Goal: Communication & Community: Answer question/provide support

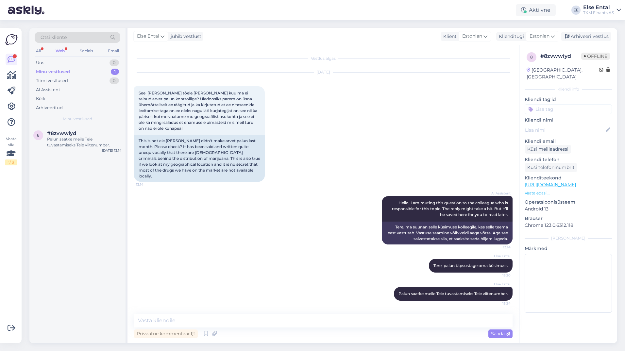
click at [60, 73] on div "Minu vestlused" at bounding box center [53, 72] width 34 height 7
click at [60, 140] on div "Palun saatke meile Teie tuvastamiseks Teie viitenumber." at bounding box center [84, 142] width 75 height 12
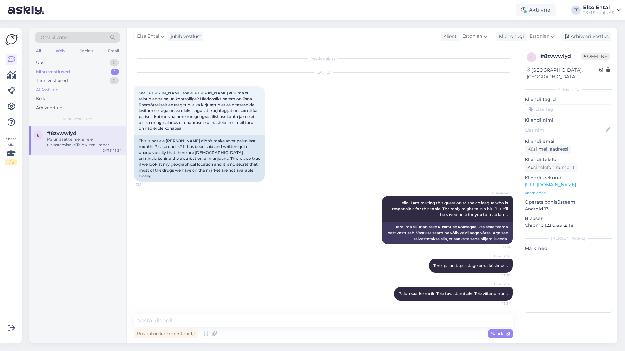
click at [51, 89] on div "AI Assistent" at bounding box center [48, 90] width 24 height 7
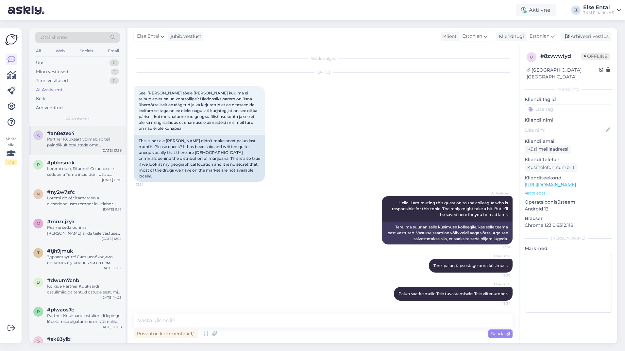
click at [70, 137] on div "Partner Kuukaart võimaldab teil paindlikult otsustada oma maksegraafiku üle. Ta…" at bounding box center [84, 142] width 75 height 12
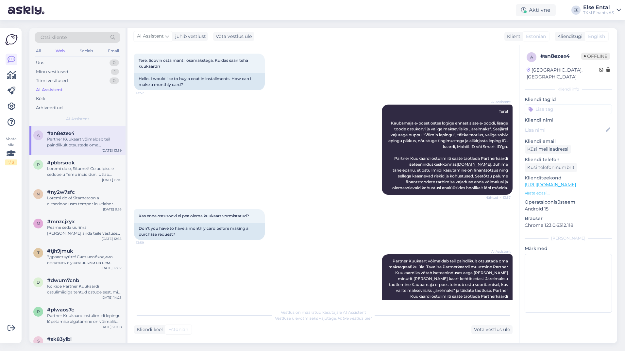
scroll to position [49, 0]
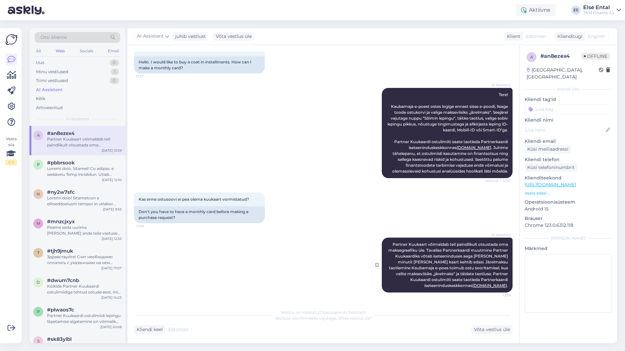
click at [477, 285] on link "[DOMAIN_NAME]" at bounding box center [490, 285] width 35 height 5
click at [486, 333] on div "Võta vestlus üle" at bounding box center [492, 329] width 41 height 9
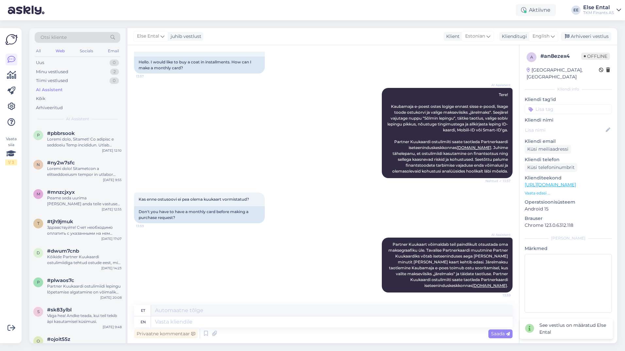
scroll to position [50, 0]
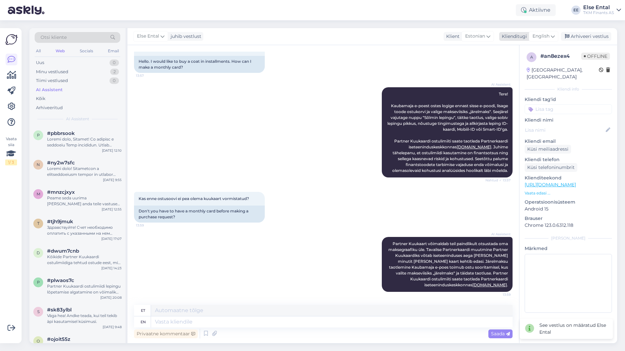
click at [544, 35] on span "English" at bounding box center [541, 36] width 17 height 7
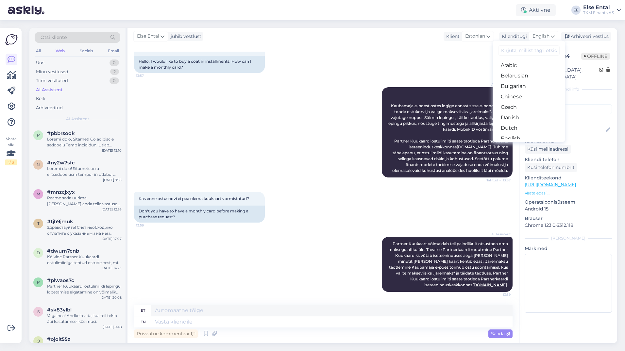
click at [519, 144] on link "Estonian" at bounding box center [529, 149] width 72 height 10
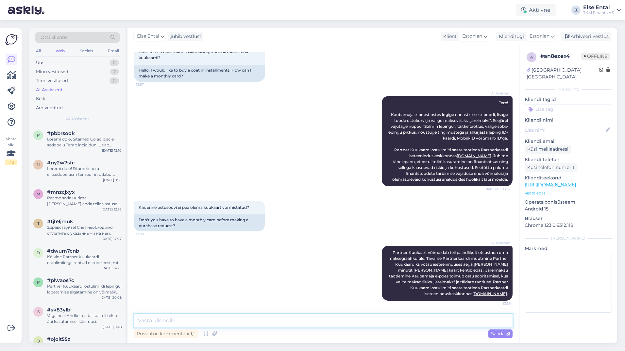
click at [200, 320] on textarea at bounding box center [323, 321] width 379 height 14
paste textarea "Osamaksega ostu alustamiseks logi ennast sisse Kaubamaja e-[PERSON_NAME] toode …"
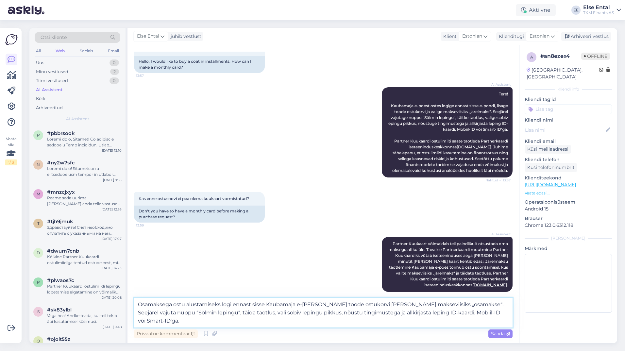
click at [232, 303] on textarea "Osamaksega ostu alustamiseks logi ennast sisse Kaubamaja e-[PERSON_NAME] toode …" at bounding box center [323, 313] width 379 height 30
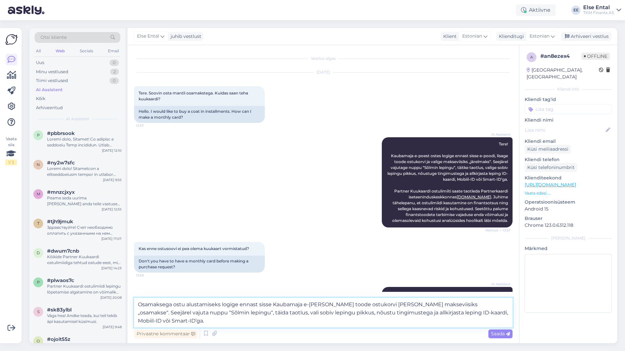
scroll to position [57, 0]
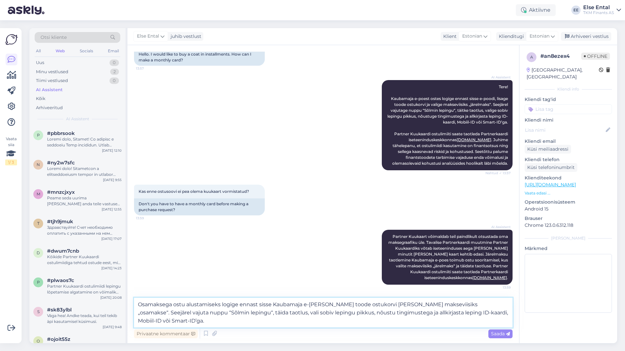
click at [222, 322] on textarea "Osamaksega ostu alustamiseks logige ennast sisse Kaubamaja e-[PERSON_NAME] tood…" at bounding box center [323, 313] width 379 height 30
drag, startPoint x: 504, startPoint y: 313, endPoint x: 133, endPoint y: 301, distance: 371.1
click at [133, 301] on div "Vestlus algas [DATE] Tere. Soovin osta mantli osamakstega. Kuidas saan teha kuu…" at bounding box center [324, 194] width 392 height 298
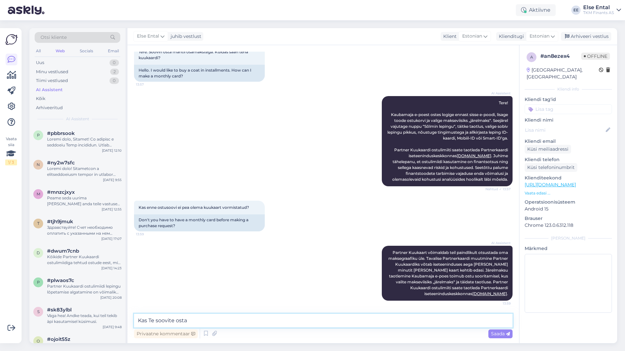
scroll to position [0, 0]
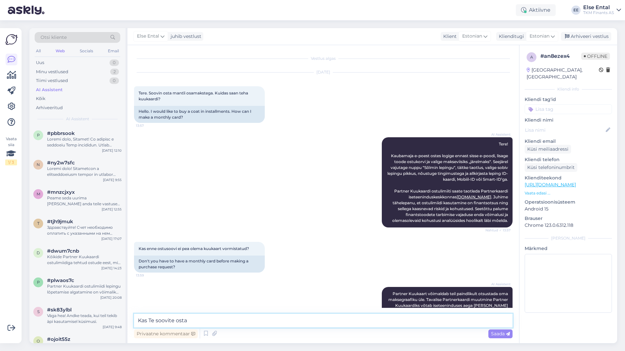
click at [222, 315] on textarea "Kas Te soovite osta" at bounding box center [323, 321] width 379 height 14
type textarea "Kas Te soovite osta mantlit kauplusest või e-poest?"
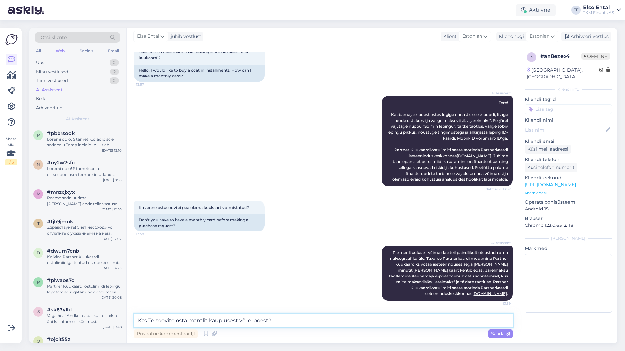
click at [277, 323] on textarea "Kas Te soovite osta mantlit kauplusest või e-poest?" at bounding box center [323, 321] width 379 height 14
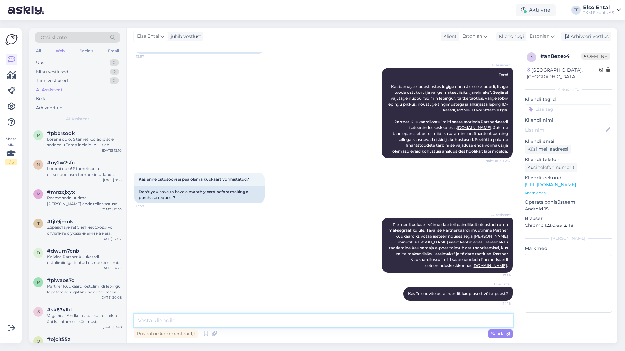
scroll to position [0, 0]
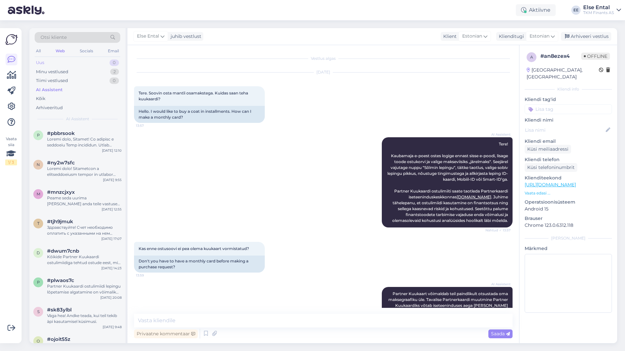
click at [65, 62] on div "Uus 0" at bounding box center [78, 62] width 86 height 9
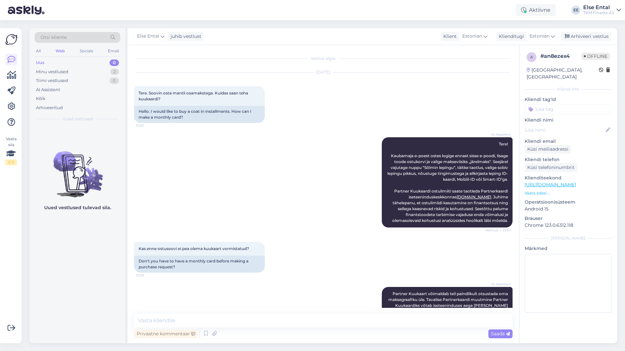
click at [49, 64] on div "Uus 0" at bounding box center [78, 62] width 86 height 9
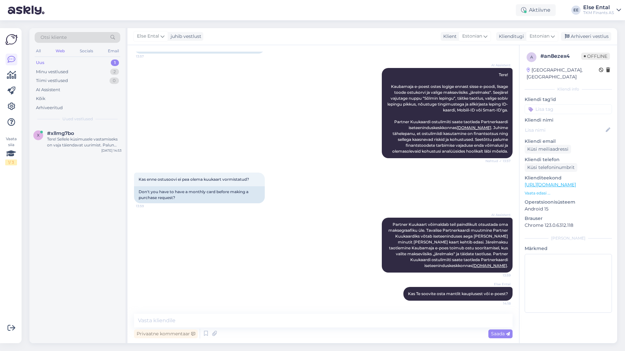
click at [47, 62] on div "Uus 1" at bounding box center [78, 62] width 86 height 9
click at [71, 137] on div "Tere! Sellele küsimusele vastamiseks on vaja täiendavat uurimist. Palun oodake,…" at bounding box center [84, 142] width 75 height 12
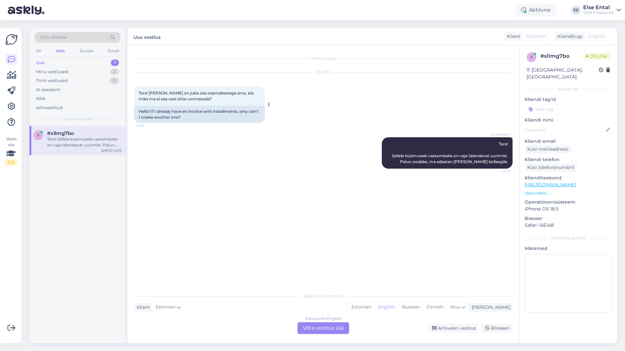
click at [209, 103] on div "Tere! [PERSON_NAME] on juba üks osamaksetega arve, siis miks ma ei saa veel üht…" at bounding box center [199, 96] width 131 height 20
click at [317, 329] on div "Estonian to English Võta vestlus üle" at bounding box center [324, 328] width 52 height 12
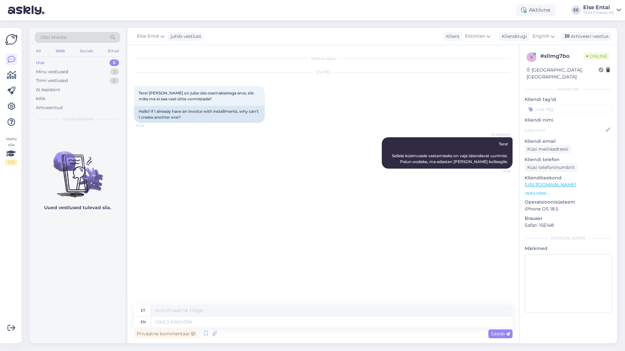
drag, startPoint x: 543, startPoint y: 35, endPoint x: 537, endPoint y: 51, distance: 16.9
click at [543, 35] on span "English" at bounding box center [541, 36] width 17 height 7
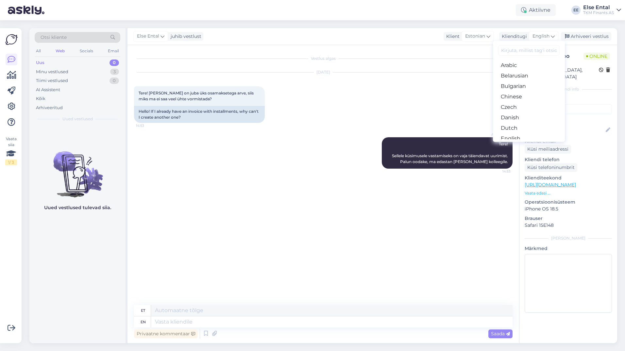
drag, startPoint x: 521, startPoint y: 117, endPoint x: 517, endPoint y: 118, distance: 4.6
click at [521, 144] on link "Estonian" at bounding box center [529, 149] width 72 height 10
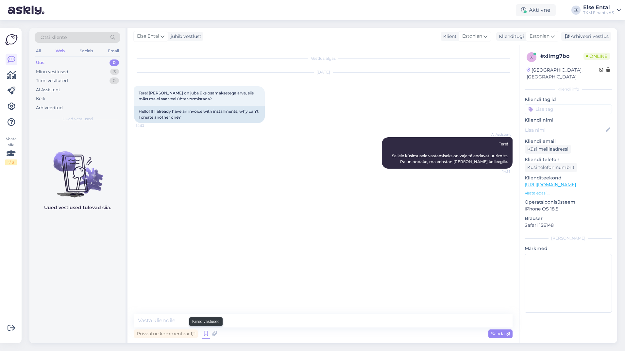
click at [204, 334] on icon at bounding box center [206, 334] width 8 height 10
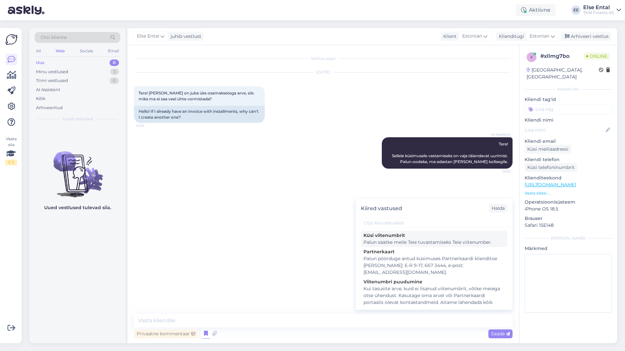
click at [411, 241] on div "Palun saatke meile Teie tuvastamiseks Teie viitenumber." at bounding box center [434, 242] width 141 height 7
type textarea "Palun saatke meile Teie tuvastamiseks Teie viitenumber."
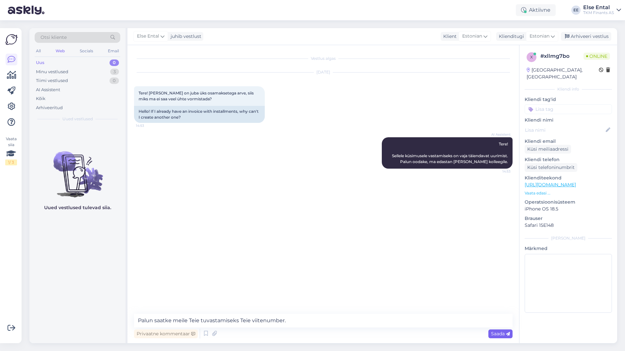
click at [496, 333] on span "Saada" at bounding box center [500, 334] width 19 height 6
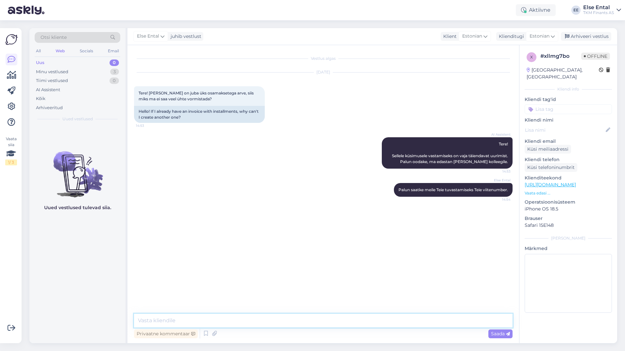
click at [221, 316] on textarea at bounding box center [323, 321] width 379 height 14
click at [187, 318] on textarea at bounding box center [323, 321] width 379 height 14
click at [186, 317] on textarea at bounding box center [323, 321] width 379 height 14
click at [386, 320] on textarea "Viitenumber on leitav Teile esitatud arvetelt ja ka Partnerkaardi iseteenindusk…" at bounding box center [323, 321] width 379 height 14
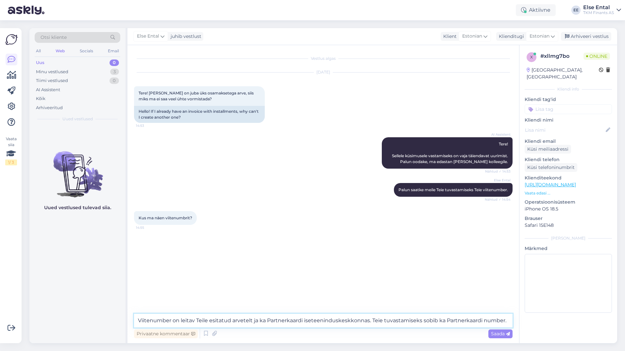
click at [367, 320] on textarea "Viitenumber on leitav Teile esitatud arvetelt ja ka Partnerkaardi iseteenindusk…" at bounding box center [323, 321] width 379 height 14
type textarea "Viitenumber on leitav Teile esitatud arvetelt ja ka Partnerkaardi iseteenindusk…"
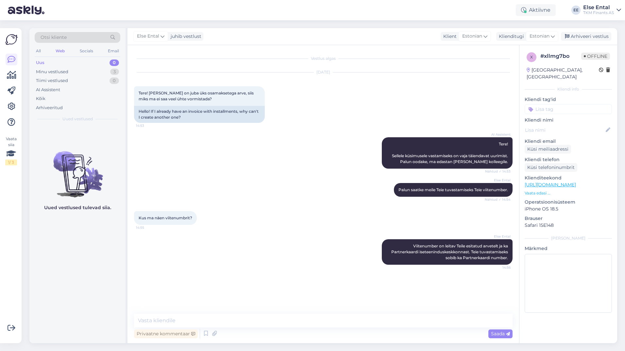
click at [72, 313] on div "Uued vestlused tulevad siia." at bounding box center [77, 234] width 96 height 217
click at [68, 69] on div "Minu vestlused" at bounding box center [52, 72] width 32 height 7
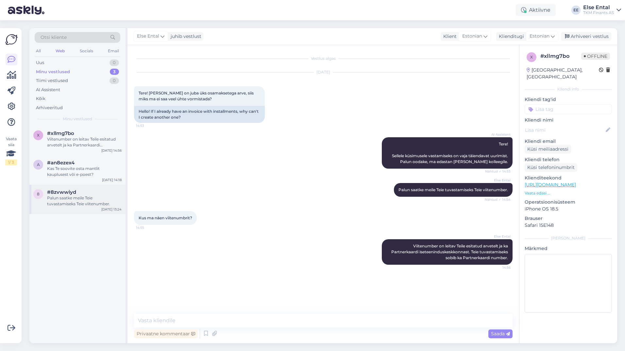
click at [67, 200] on div "Palun saatke meile Teie tuvastamiseks Teie viitenumber." at bounding box center [84, 201] width 75 height 12
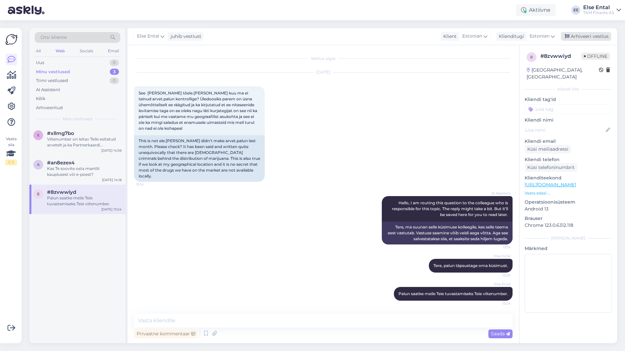
click at [572, 39] on div "Arhiveeri vestlus" at bounding box center [586, 36] width 50 height 9
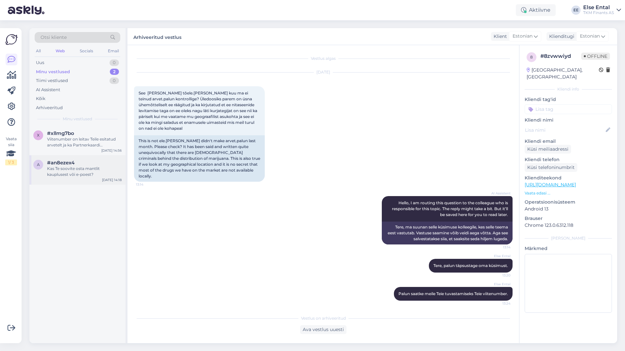
click at [77, 165] on div "#an8ezex4" at bounding box center [84, 163] width 75 height 6
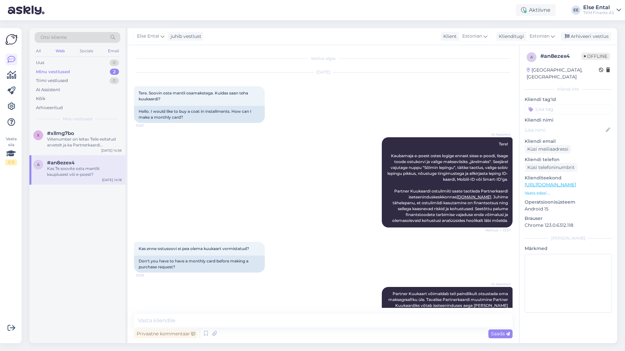
scroll to position [69, 0]
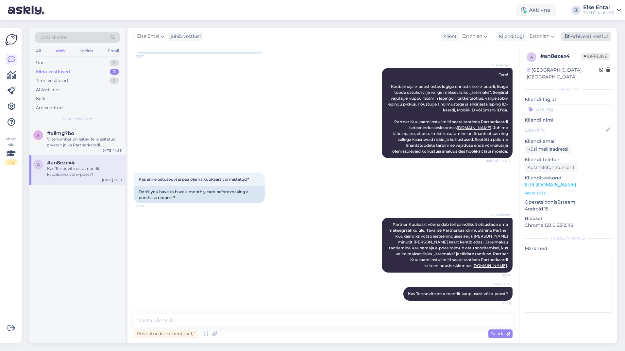
click at [591, 35] on div "Arhiveeri vestlus" at bounding box center [586, 36] width 50 height 9
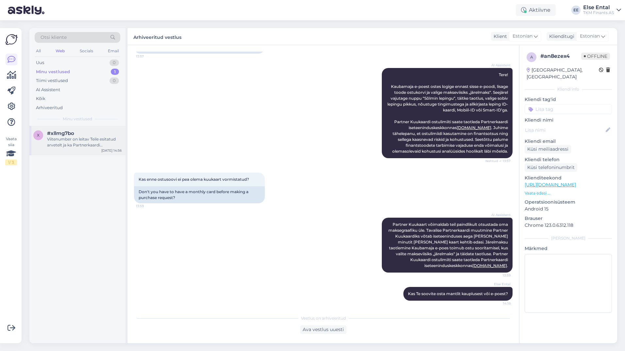
click at [81, 141] on div "Viitenumber on leitav Teile esitatud arvetelt ja ka Partnerkaardi iseteenindusk…" at bounding box center [84, 142] width 75 height 12
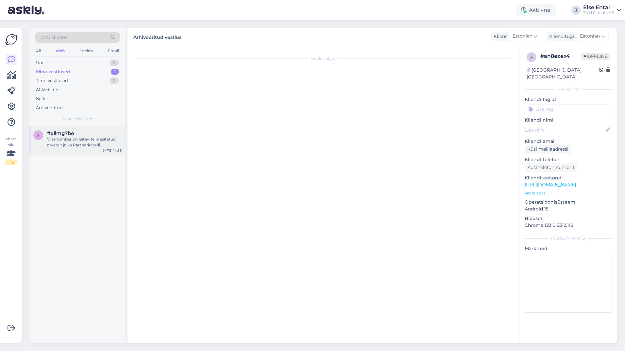
scroll to position [0, 0]
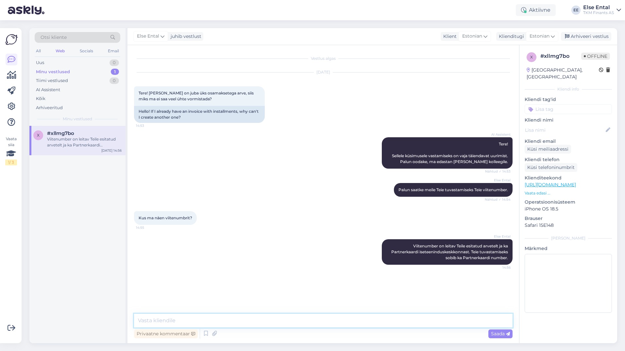
click at [196, 325] on textarea at bounding box center [323, 321] width 379 height 14
click at [322, 320] on textarea at bounding box center [323, 321] width 379 height 14
click at [584, 39] on div "Arhiveeri vestlus" at bounding box center [586, 36] width 50 height 9
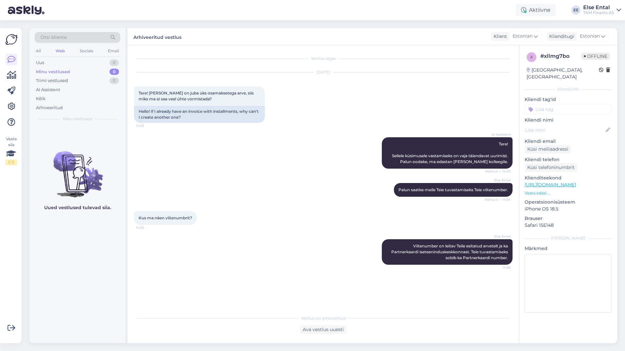
click at [249, 198] on div "Else Ental Palun saatke [PERSON_NAME] tuvastamiseks Teie viitenumber. Nähtud ✓ …" at bounding box center [323, 190] width 379 height 28
click at [58, 62] on div "Uus 1" at bounding box center [78, 62] width 86 height 9
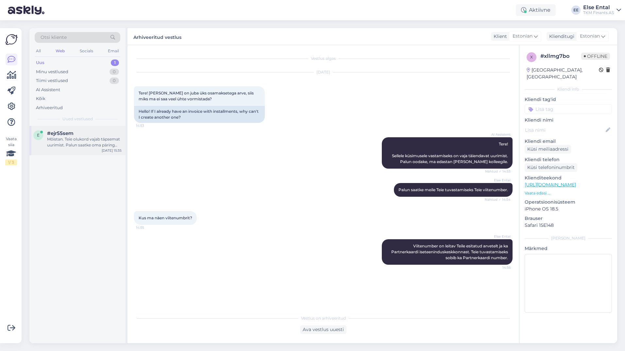
click at [57, 136] on div "Mõistan. Teie olukord vajab täpsemat uurimist. Palun saatke oma päring aadressi…" at bounding box center [84, 142] width 75 height 12
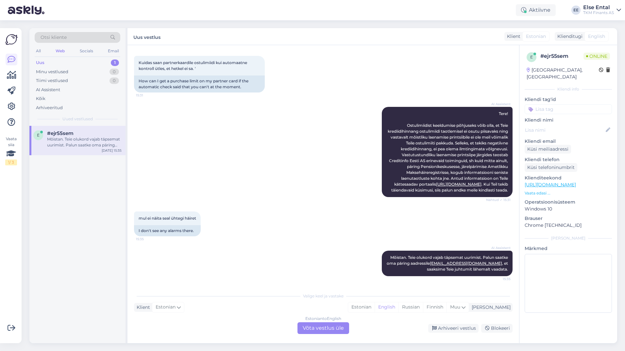
click at [310, 325] on div "Estonian to English Võta vestlus üle" at bounding box center [324, 328] width 52 height 12
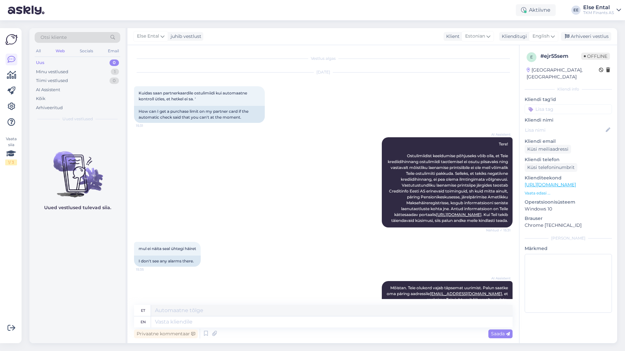
scroll to position [26, 0]
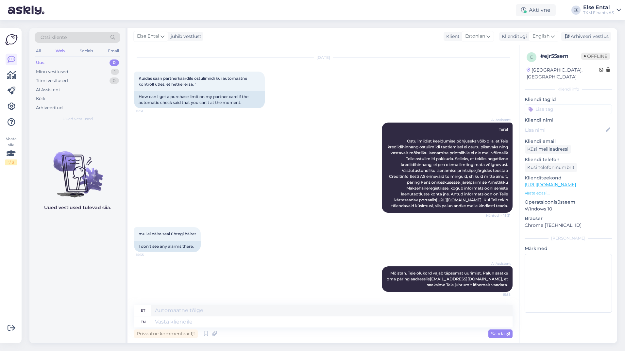
click at [550, 29] on div "Else Ental juhib vestlust Klient Estonian Klienditugi English Arabic Belarusian…" at bounding box center [373, 36] width 490 height 17
click at [549, 33] on span "English" at bounding box center [541, 36] width 17 height 7
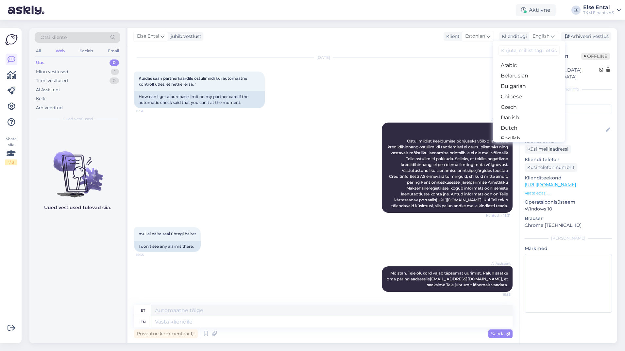
click at [523, 144] on link "Estonian" at bounding box center [529, 149] width 72 height 10
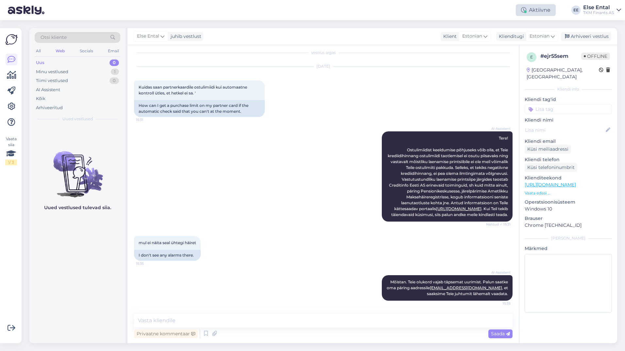
click at [533, 13] on div "Aktiivne" at bounding box center [536, 10] width 40 height 12
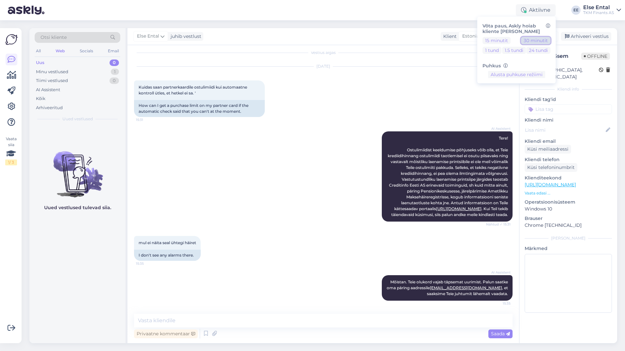
click at [534, 41] on button "30 minutit" at bounding box center [535, 40] width 29 height 7
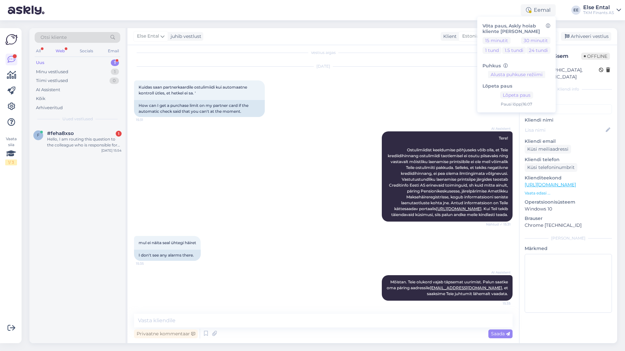
click at [67, 60] on div "Uus 1" at bounding box center [78, 62] width 86 height 9
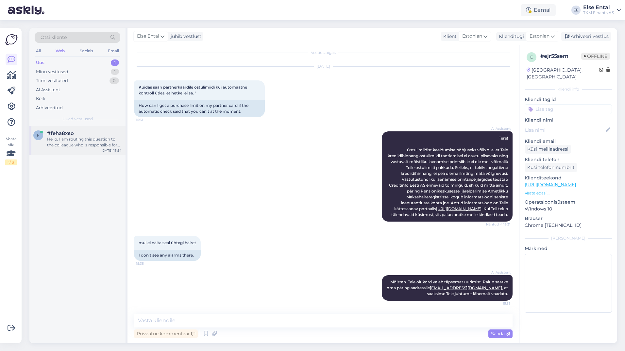
click at [73, 143] on div "Hello, I am routing this question to the colleague who is responsible for this …" at bounding box center [84, 142] width 75 height 12
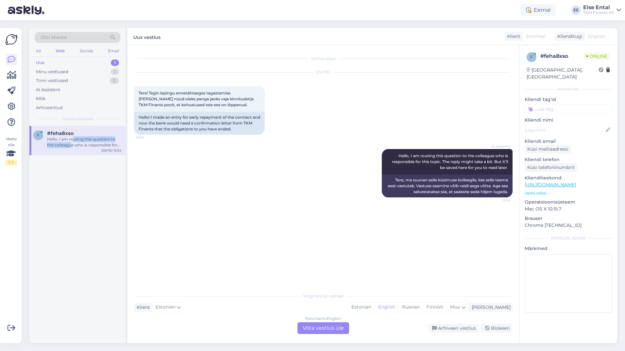
scroll to position [0, 0]
click at [321, 327] on div "Estonian to English Võta vestlus üle" at bounding box center [324, 328] width 52 height 12
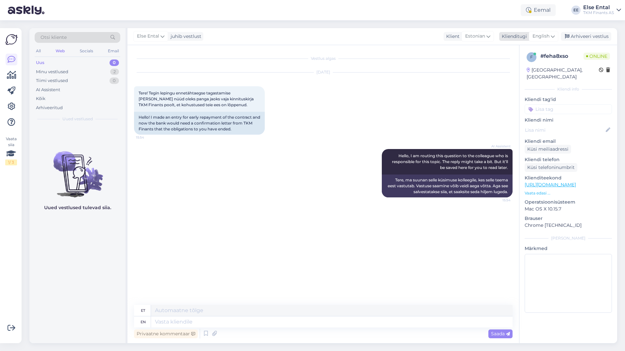
click at [553, 38] on icon at bounding box center [553, 36] width 4 height 7
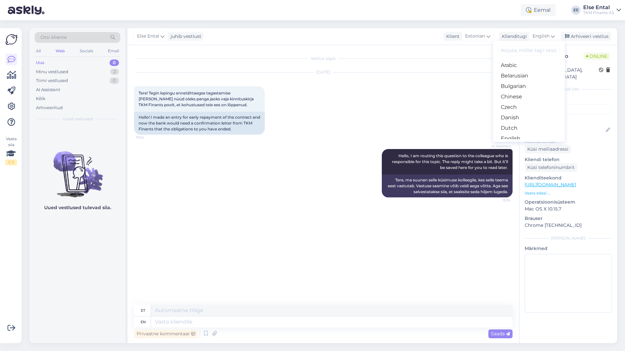
click at [516, 144] on link "Estonian" at bounding box center [529, 149] width 72 height 10
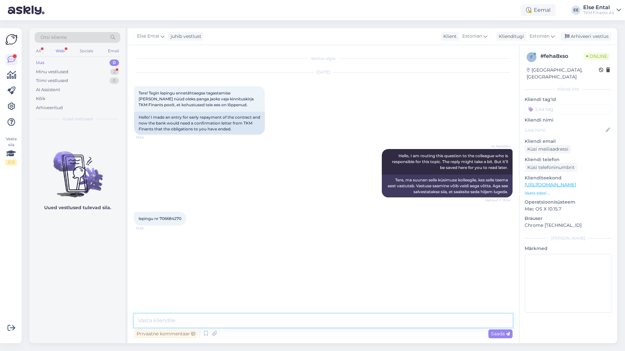
click at [235, 316] on textarea at bounding box center [323, 321] width 379 height 14
click at [228, 109] on div "Tere! Tegin lepingu ennetähtaegse tagastamise [PERSON_NAME] nüüd oleks panga ja…" at bounding box center [199, 99] width 131 height 26
click at [169, 218] on span "lepingu nr 706684270" at bounding box center [160, 218] width 43 height 5
copy div "706684270 15:55"
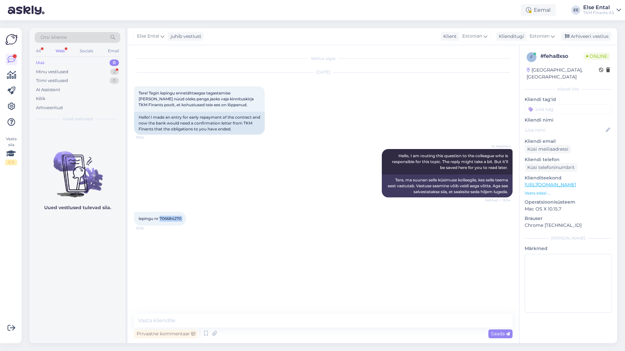
click at [276, 240] on div "Vestlus algas [DATE] Tere! Tegin lepingu ennetähtaegse tagastamise [PERSON_NAME…" at bounding box center [326, 180] width 385 height 256
click at [217, 319] on textarea at bounding box center [323, 321] width 379 height 14
drag, startPoint x: 202, startPoint y: 319, endPoint x: 127, endPoint y: 317, distance: 75.3
click at [127, 317] on div "Otsi kliente All Web Socials Email Uus 0 Minu vestlused 2 Tiimi vestlused 0 AI …" at bounding box center [323, 185] width 588 height 315
click at [210, 327] on textarea "Tere! Kas Te olete" at bounding box center [323, 321] width 379 height 14
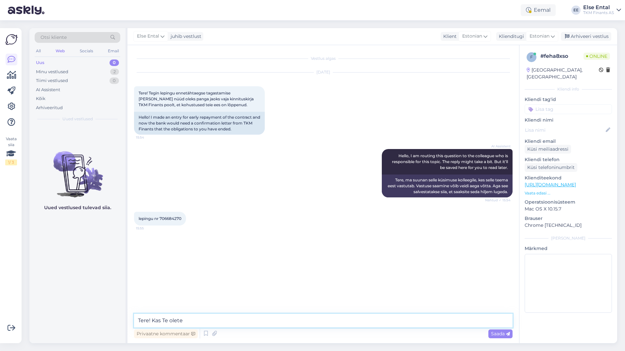
click at [214, 319] on textarea "Tere! Kas Te olete" at bounding box center [323, 321] width 379 height 14
click at [188, 321] on textarea "Tere! Kas Te olete" at bounding box center [323, 321] width 379 height 14
click at [213, 322] on textarea "Tere! Kas Te olete" at bounding box center [323, 321] width 379 height 14
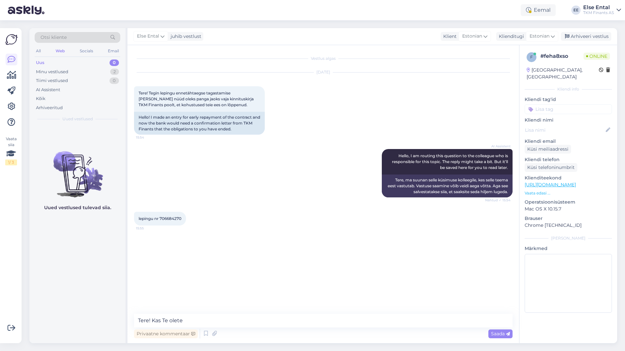
drag, startPoint x: 71, startPoint y: 323, endPoint x: 174, endPoint y: 323, distance: 103.0
click at [71, 322] on div "Uued vestlused tulevad siia." at bounding box center [77, 234] width 96 height 217
drag, startPoint x: 209, startPoint y: 322, endPoint x: 113, endPoint y: 320, distance: 96.2
click at [113, 320] on div "Otsi kliente All Web Socials Email Uus 0 Minu vestlused 2 Tiimi vestlused 0 AI …" at bounding box center [323, 185] width 588 height 315
click at [201, 319] on textarea "Tere! Kas Te olete" at bounding box center [323, 321] width 379 height 14
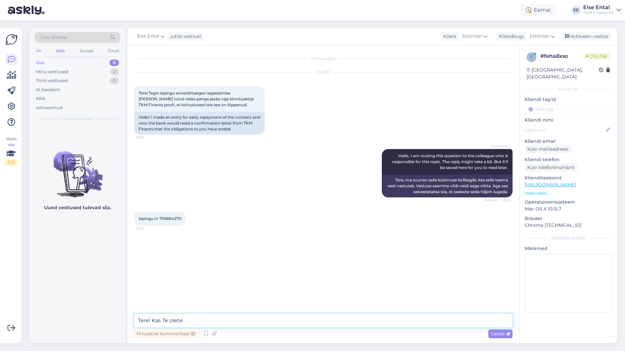
drag, startPoint x: 203, startPoint y: 319, endPoint x: 153, endPoint y: 324, distance: 49.6
click at [153, 324] on textarea "Tere! Kas Te olete" at bounding box center [323, 321] width 379 height 14
click at [166, 319] on textarea "Tere!" at bounding box center [323, 321] width 379 height 14
click at [193, 320] on textarea "Tere!" at bounding box center [323, 321] width 379 height 14
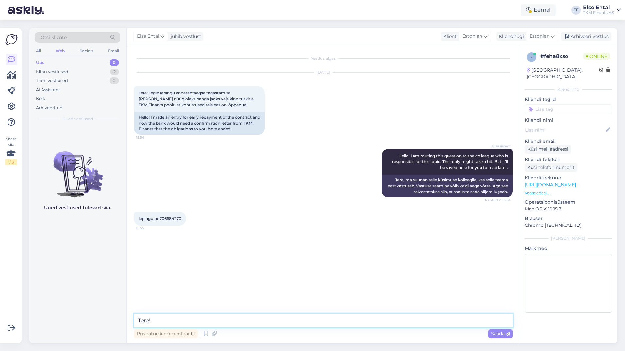
click at [174, 322] on textarea "Tere!" at bounding box center [323, 321] width 379 height 14
paste textarea "Sul on [PERSON_NAME] võimalik lepingust tulenevad osamaksed ennetähtaegselt tag…"
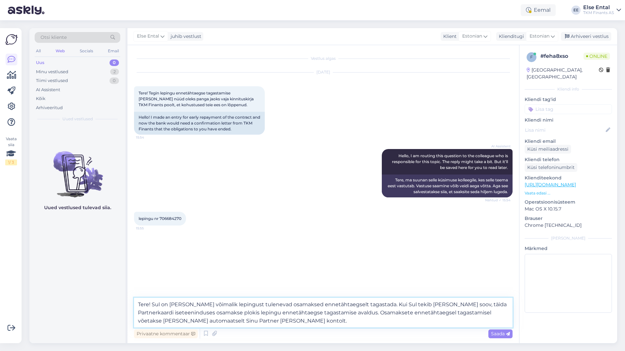
click at [158, 303] on textarea "Tere! Sul on [PERSON_NAME] võimalik lepingust tulenevad osamaksed ennetähtaegse…" at bounding box center [323, 313] width 379 height 30
drag, startPoint x: 451, startPoint y: 305, endPoint x: 153, endPoint y: 301, distance: 297.3
click at [153, 301] on textarea "Tere! Sul on [PERSON_NAME] võimalik lepingust tulenevad osamaksed ennetähtaegse…" at bounding box center [323, 313] width 379 height 30
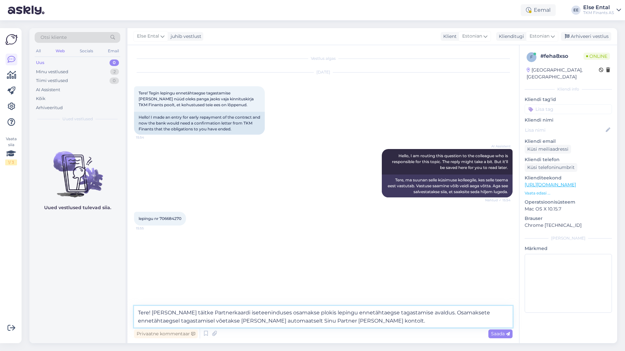
click at [377, 325] on textarea "Tere! [PERSON_NAME] täitke Partnerkaardi iseteeninduses osamakse plokis lepingu…" at bounding box center [323, 317] width 379 height 22
click at [277, 321] on textarea "Tere! [PERSON_NAME] täitke Partnerkaardi iseteeninduses osamakse plokis lepingu…" at bounding box center [323, 317] width 379 height 22
click at [279, 322] on textarea "Tere! [PERSON_NAME] täitke Partnerkaardi iseteeninduses osamakse plokis lepingu…" at bounding box center [323, 317] width 379 height 22
click at [380, 325] on textarea "Tere! [PERSON_NAME] täitke Partnerkaardi iseteeninduses osamakse plokis lepingu…" at bounding box center [323, 317] width 379 height 22
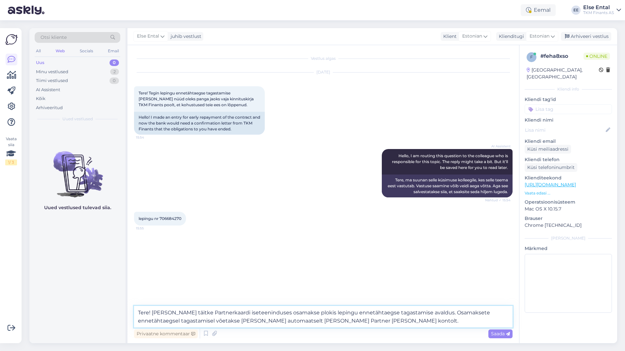
type textarea "Tere! [PERSON_NAME] täitke Partnerkaardi iseteeninduses osamakse plokis lepingu…"
click at [368, 324] on textarea "Tere! [PERSON_NAME] täitke Partnerkaardi iseteeninduses osamakse plokis lepingu…" at bounding box center [323, 317] width 379 height 22
click at [372, 321] on textarea "Tere! [PERSON_NAME] täitke Partnerkaardi iseteeninduses osamakse plokis lepingu…" at bounding box center [323, 317] width 379 height 22
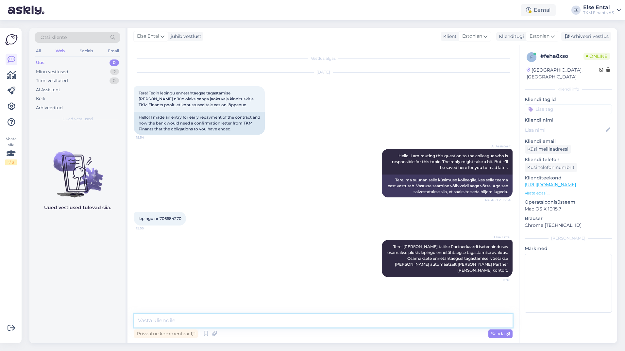
click at [167, 320] on textarea at bounding box center [323, 321] width 379 height 14
click at [165, 323] on textarea at bounding box center [323, 321] width 379 height 14
paste textarea "Kinnitame laekumist TKMF-i kontole .09.2025 summas eurot."
click at [160, 320] on textarea "Ühtlasi Kinnitame laekumist TKMF-i kontole .09.2025 summas eurot." at bounding box center [323, 321] width 379 height 14
click at [255, 322] on textarea "Ühtlasi kinnitame laekumist TKMF-i kontole .09.2025 summas eurot." at bounding box center [323, 321] width 379 height 14
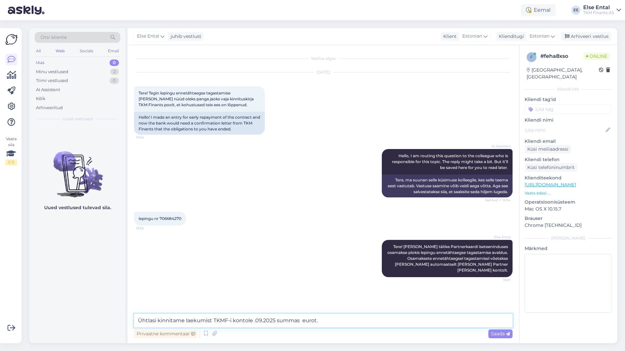
click at [253, 321] on textarea "Ühtlasi kinnitame laekumist TKMF-i kontole .09.2025 summas eurot." at bounding box center [323, 321] width 379 height 14
click at [306, 320] on textarea "Ühtlasi kinnitame laekumist TKMF-i kontole [DATE] summas eurot." at bounding box center [323, 321] width 379 height 14
click at [258, 320] on textarea "Ühtlasi kinnitame laekumist TKMF-i kontole [DATE] summas eurot." at bounding box center [323, 321] width 379 height 14
click at [331, 319] on textarea "Ühtlasi kinnitame laekumist TKMF-i kontole [DATE] summas eurot." at bounding box center [323, 321] width 379 height 14
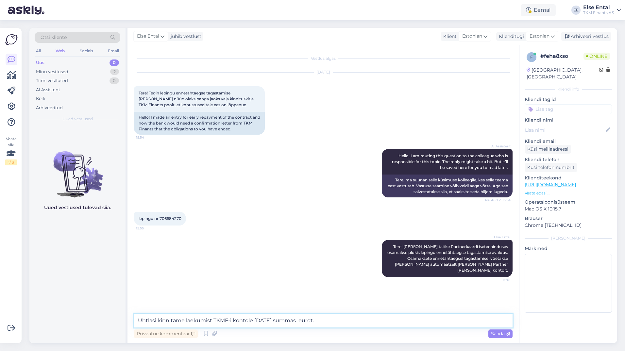
click at [305, 321] on textarea "Ühtlasi kinnitame laekumist TKMF-i kontole [DATE] summas eurot." at bounding box center [323, 321] width 379 height 14
click at [306, 321] on textarea "Ühtlasi kinnitame laekumist TKMF-i kontole [DATE] summas eurot." at bounding box center [323, 321] width 379 height 14
click at [336, 321] on textarea "Ühtlasi kinnitame laekumist TKMF-i kontole [DATE] summas 506,73 eurot." at bounding box center [323, 321] width 379 height 14
click at [338, 320] on textarea "Ühtlasi kinnitame laekumist TKMF-i kontole [DATE] summas 506,73 eurot." at bounding box center [323, 321] width 379 height 14
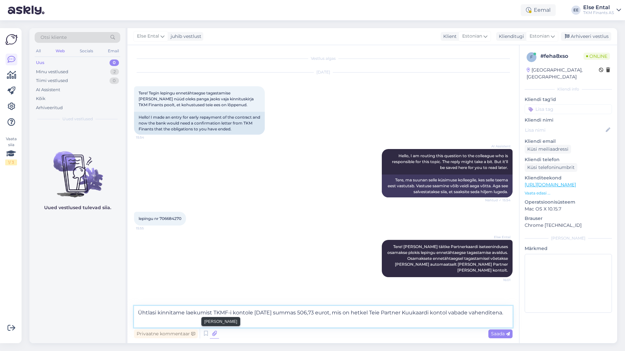
type textarea "Ühtlasi kinnitame laekumist TKMF-i kontole [DATE] summas 506,73 eurot, mis on h…"
click at [210, 329] on div "Privaatne kommentaar Saada" at bounding box center [323, 334] width 379 height 12
click at [208, 326] on textarea "Ühtlasi kinnitame laekumist TKMF-i kontole [DATE] summas 506,73 eurot, mis on h…" at bounding box center [323, 317] width 379 height 22
click at [499, 334] on span "Saada" at bounding box center [500, 334] width 19 height 6
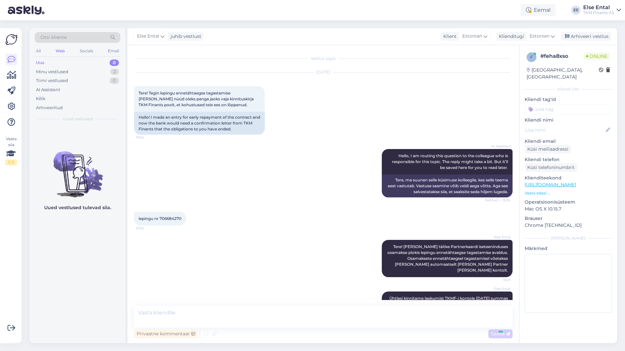
scroll to position [10, 0]
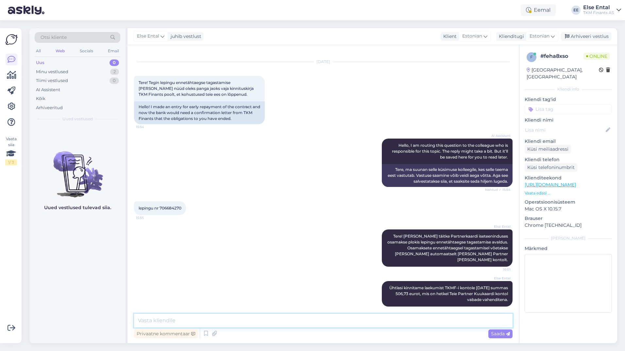
click at [338, 324] on textarea at bounding box center [323, 321] width 379 height 14
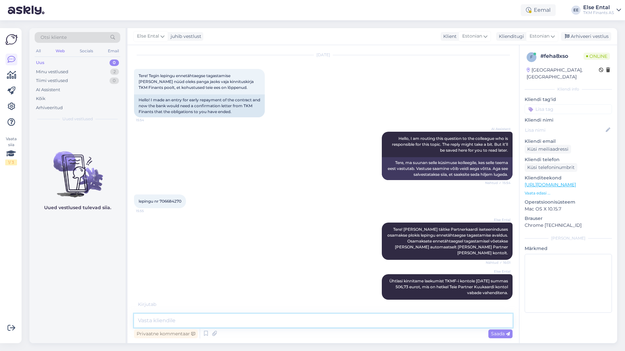
scroll to position [39, 0]
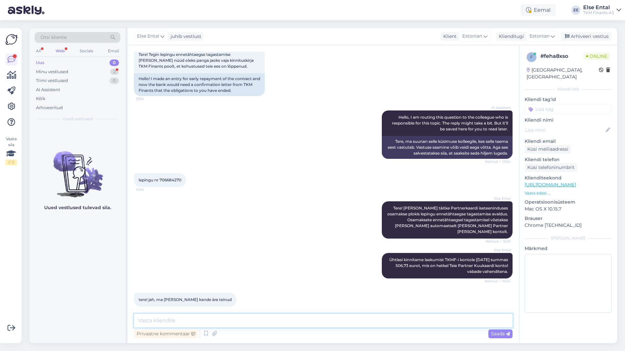
click at [210, 316] on textarea at bounding box center [323, 321] width 379 height 14
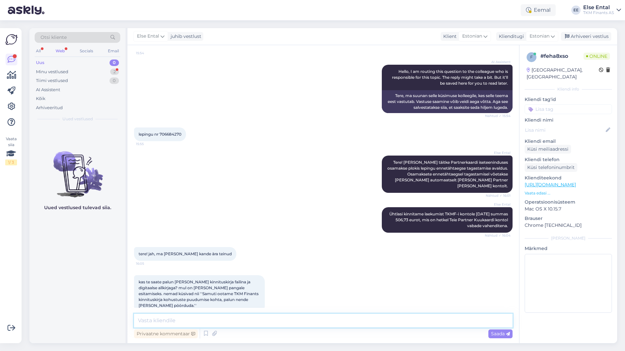
click at [200, 324] on textarea at bounding box center [323, 321] width 379 height 14
click at [235, 323] on textarea at bounding box center [323, 321] width 379 height 14
click at [469, 320] on textarea "Jah, me saadame Teile kinnituskirja failina ja digitaalselt allkirjastatuna, ag…" at bounding box center [323, 321] width 379 height 14
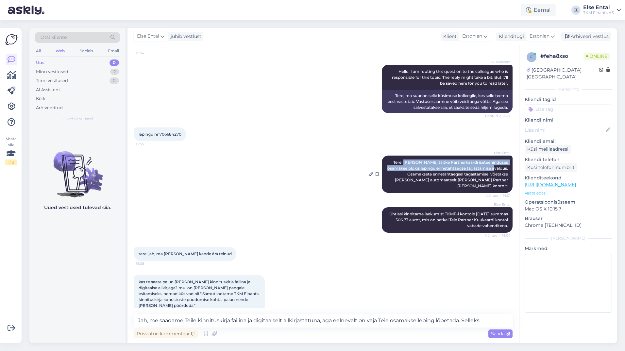
drag, startPoint x: 399, startPoint y: 164, endPoint x: 506, endPoint y: 169, distance: 106.8
click at [506, 169] on div "Else Ental Tere! [PERSON_NAME] täitke Partnerkaardi iseteeninduses osamakse plo…" at bounding box center [447, 174] width 131 height 37
copy span "Palun täitke Partnerkaardi iseteeninduses [PERSON_NAME] lepingu ennetähtaegse t…"
click at [487, 320] on textarea "Jah, me saadame Teile kinnituskirja failina ja digitaalselt allkirjastatuna, ag…" at bounding box center [323, 321] width 379 height 14
paste textarea "Palun täitke Partnerkaardi iseteeninduses [PERSON_NAME] lepingu ennetähtaegse t…"
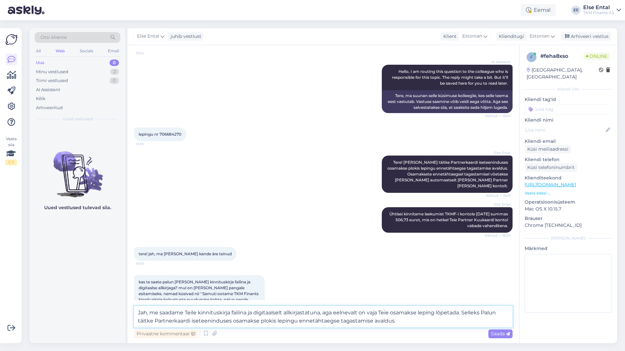
scroll to position [91, 0]
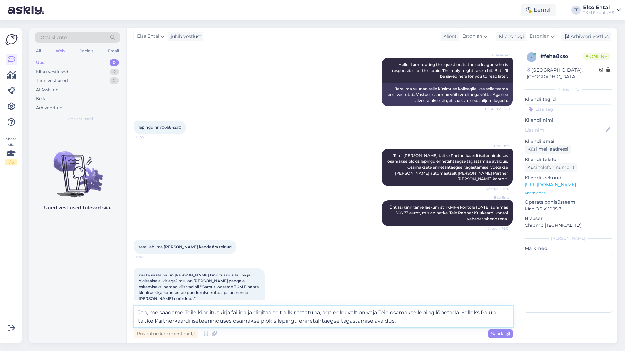
click at [487, 313] on textarea "Jah, me saadame Teile kinnituskirja failina ja digitaalselt allkirjastatuna, ag…" at bounding box center [323, 317] width 379 height 22
type textarea "Jah, me saadame Teile kinnituskirja failina ja digitaalselt allkirjastatuna, ag…"
click at [404, 322] on textarea "Jah, me saadame Teile kinnituskirja failina ja digitaalselt allkirjastatuna, ag…" at bounding box center [323, 317] width 379 height 22
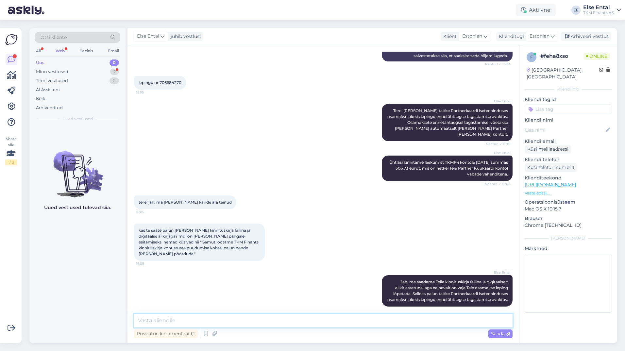
scroll to position [164, 0]
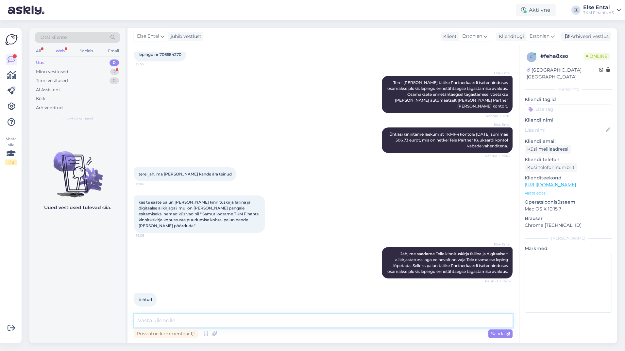
click at [195, 323] on textarea at bounding box center [323, 321] width 379 height 14
drag, startPoint x: 184, startPoint y: 326, endPoint x: 124, endPoint y: 313, distance: 61.6
click at [124, 313] on div "Otsi kliente All Web Socials Email Uus 0 Minu vestlused 2 Tiimi vestlused 0 AI …" at bounding box center [323, 185] width 588 height 315
click at [216, 329] on icon at bounding box center [214, 334] width 9 height 10
click at [216, 316] on div "Vestlus algas [DATE] Tere! Tegin lepingu ennetähtaegse tagastamise [PERSON_NAME…" at bounding box center [324, 194] width 392 height 298
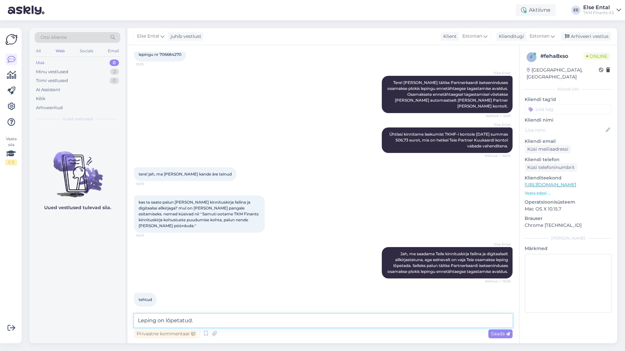
click at [215, 320] on textarea "Leping on lõpetatud." at bounding box center [323, 321] width 379 height 14
paste textarea "[EMAIL_ADDRESS][DOMAIN_NAME]"
type textarea "Leping on lõpetatud. Kas saadame Teile kinnituskirja aadressile [EMAIL_ADDRESS]…"
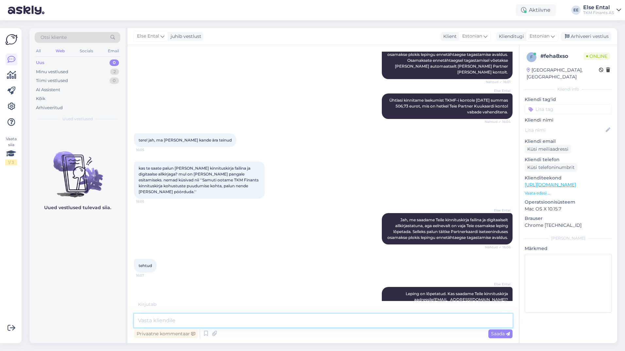
scroll to position [226, 0]
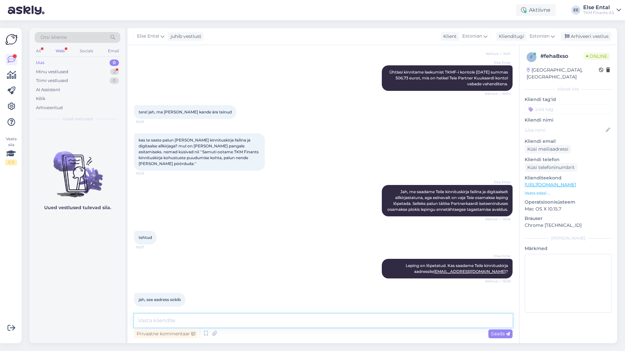
click at [213, 319] on textarea at bounding box center [323, 321] width 379 height 14
click at [208, 320] on textarea at bounding box center [323, 321] width 379 height 14
click at [161, 315] on textarea at bounding box center [323, 321] width 379 height 14
type textarea "Saadame dokumendi peagi välja."
drag, startPoint x: 236, startPoint y: 322, endPoint x: 75, endPoint y: 310, distance: 162.3
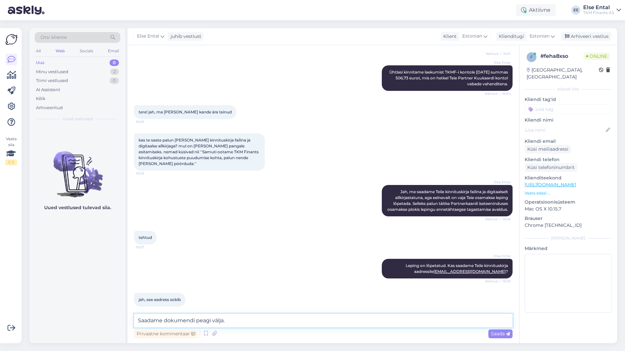
click at [75, 310] on div "Otsi kliente All Web Socials Email Uus 0 Minu vestlused 2 Tiimi vestlused 0 AI …" at bounding box center [323, 185] width 588 height 315
click at [165, 321] on textarea at bounding box center [323, 321] width 379 height 14
drag, startPoint x: 251, startPoint y: 321, endPoint x: 178, endPoint y: 320, distance: 72.6
click at [178, 320] on textarea "Saadame Teile dokumendi peagi välja" at bounding box center [323, 321] width 379 height 14
click at [176, 320] on textarea "Saadame Teile dokumendi peagi välja" at bounding box center [323, 321] width 379 height 14
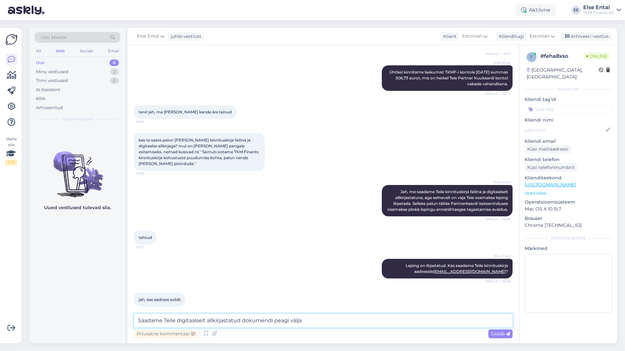
click at [295, 321] on textarea "Saadame Teile digitaalselt allkirjastatud dokumendi peagi välja" at bounding box center [323, 321] width 379 height 14
type textarea "Saadame Teile digitaalselt allkirjastatud dokumendi peagi meilile."
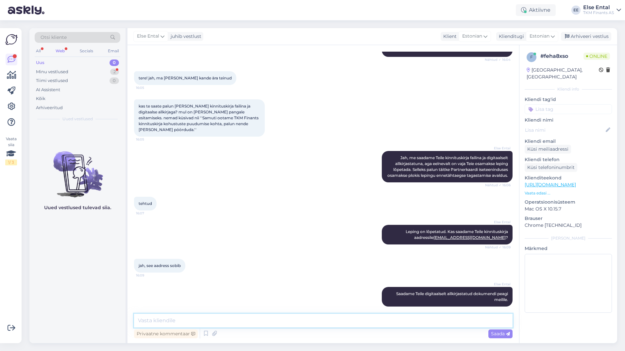
scroll to position [288, 0]
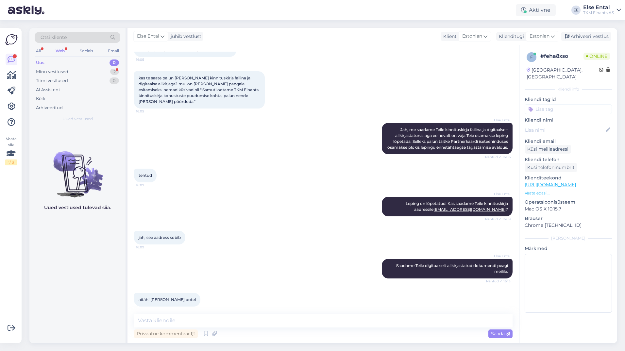
click at [70, 313] on div "Uued vestlused tulevad siia." at bounding box center [77, 234] width 96 height 217
click at [167, 315] on textarea at bounding box center [323, 321] width 379 height 14
click at [176, 321] on textarea at bounding box center [323, 321] width 379 height 14
click at [83, 69] on div "Minu vestlused 2" at bounding box center [78, 71] width 86 height 9
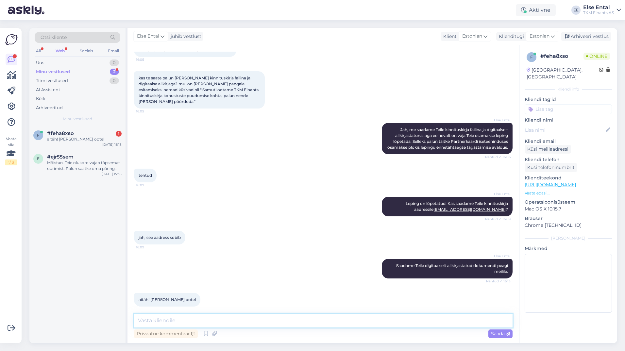
click at [175, 318] on textarea at bounding box center [323, 321] width 379 height 14
type textarea "Ku"
drag, startPoint x: 200, startPoint y: 323, endPoint x: 127, endPoint y: 320, distance: 73.3
click at [127, 321] on div "Otsi kliente All Web Socials Email Uus 0 Minu vestlused 2 Tiimi vestlused 0 AI …" at bounding box center [323, 185] width 588 height 315
click at [154, 319] on textarea at bounding box center [323, 321] width 379 height 14
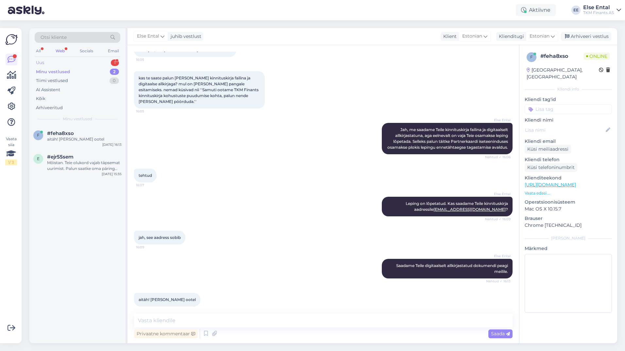
click at [82, 63] on div "Uus 1" at bounding box center [78, 62] width 86 height 9
click at [61, 136] on span "#dtayvnho" at bounding box center [60, 133] width 27 height 6
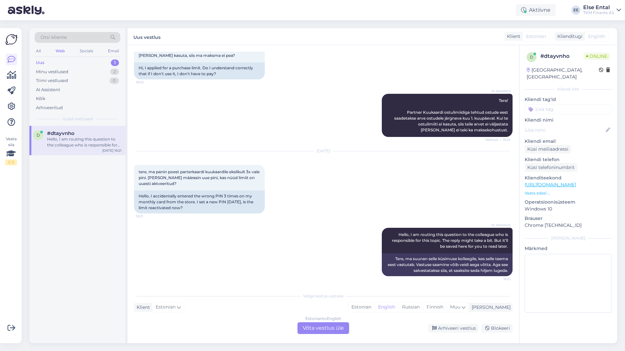
scroll to position [0, 0]
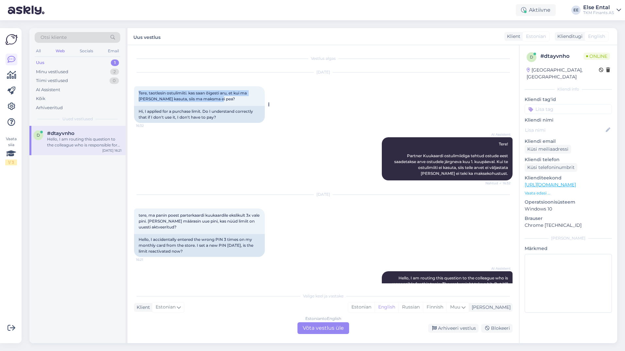
drag, startPoint x: 210, startPoint y: 98, endPoint x: 139, endPoint y: 94, distance: 70.7
click at [139, 94] on div "Tere, taotlesin ostulimiiti. kas saan õigesti aru, et kui ma [PERSON_NAME] kasu…" at bounding box center [199, 96] width 131 height 20
click at [316, 330] on div "Estonian to English Võta vestlus üle" at bounding box center [324, 328] width 52 height 12
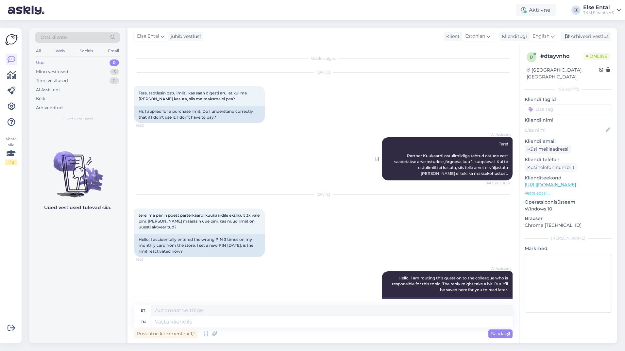
scroll to position [28, 0]
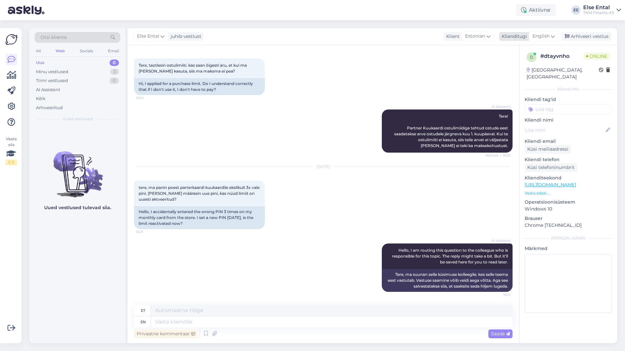
click at [538, 32] on div "English" at bounding box center [543, 36] width 29 height 10
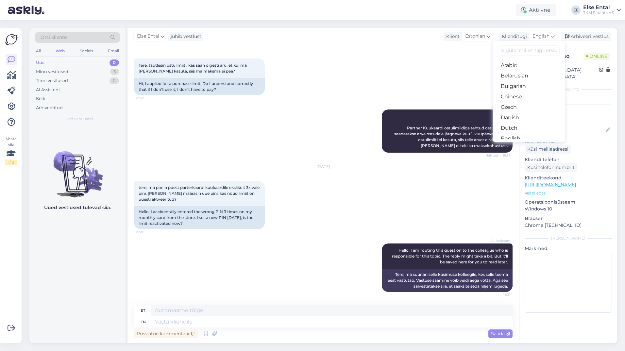
click at [511, 144] on link "Estonian" at bounding box center [529, 149] width 72 height 10
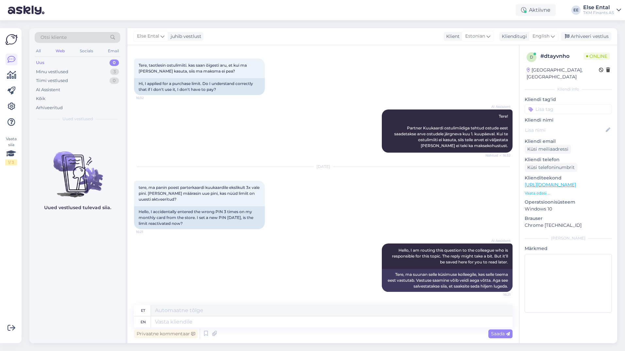
scroll to position [19, 0]
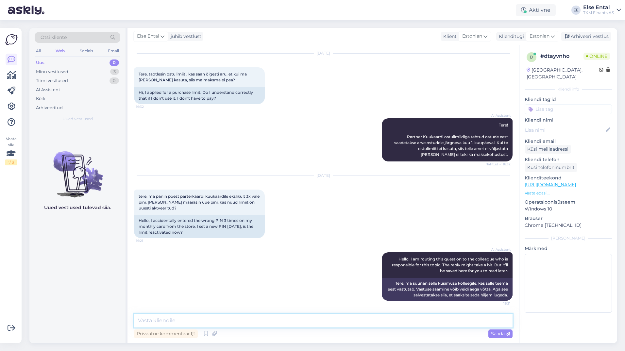
click at [203, 318] on textarea at bounding box center [323, 321] width 379 height 14
click at [199, 319] on textarea at bounding box center [323, 321] width 379 height 14
click at [206, 320] on textarea at bounding box center [323, 321] width 379 height 14
type textarea "P"
click at [208, 336] on icon at bounding box center [206, 334] width 8 height 10
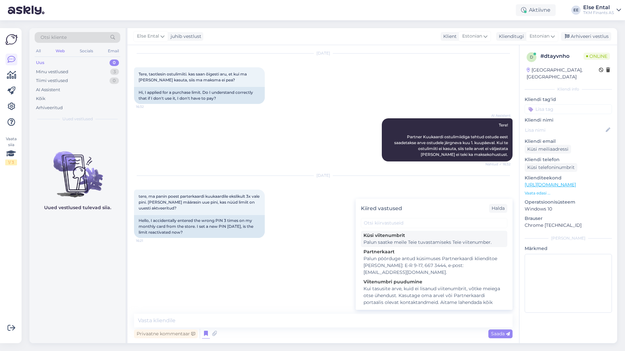
click at [398, 242] on div "Palun saatke meile Teie tuvastamiseks Teie viitenumber." at bounding box center [434, 242] width 141 height 7
type textarea "Palun saatke meile Teie tuvastamiseks Teie viitenumber."
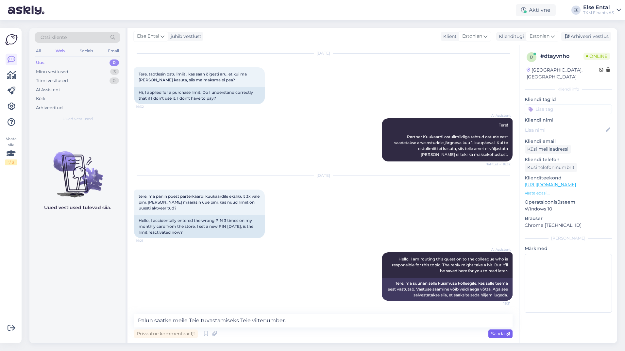
click at [496, 337] on div "Saada" at bounding box center [501, 334] width 24 height 9
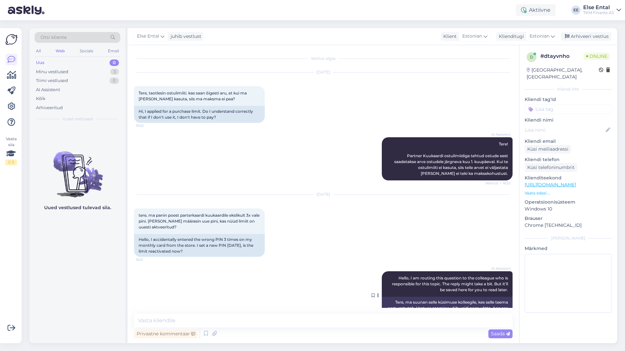
scroll to position [47, 0]
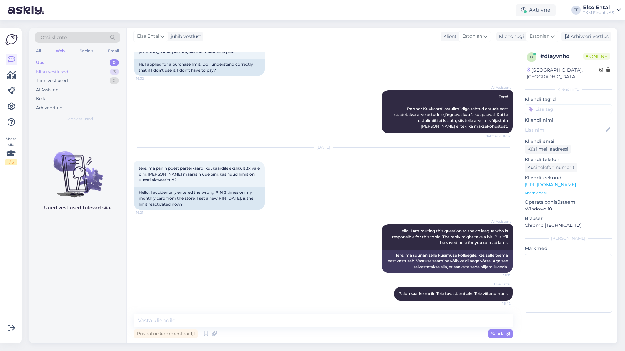
click at [58, 73] on div "Minu vestlused" at bounding box center [52, 72] width 32 height 7
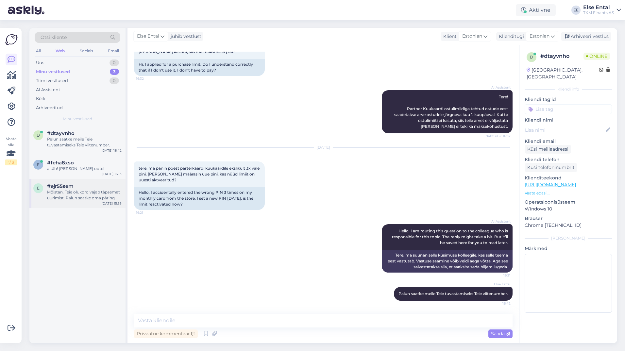
click at [85, 192] on div "Mõistan. Teie olukord vajab täpsemat uurimist. Palun saatke oma päring aadressi…" at bounding box center [84, 195] width 75 height 12
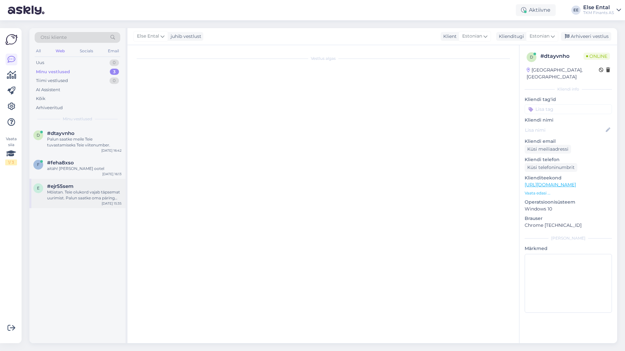
scroll to position [18, 0]
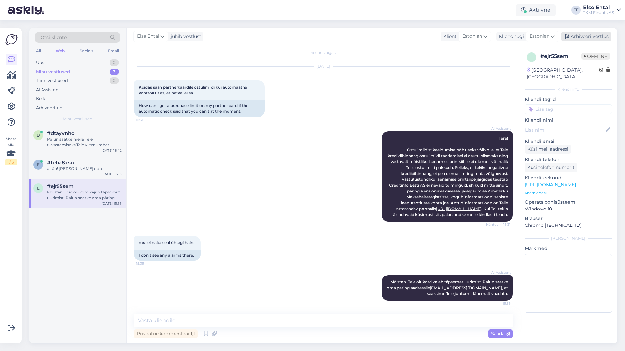
click at [583, 39] on div "Arhiveeri vestlus" at bounding box center [586, 36] width 50 height 9
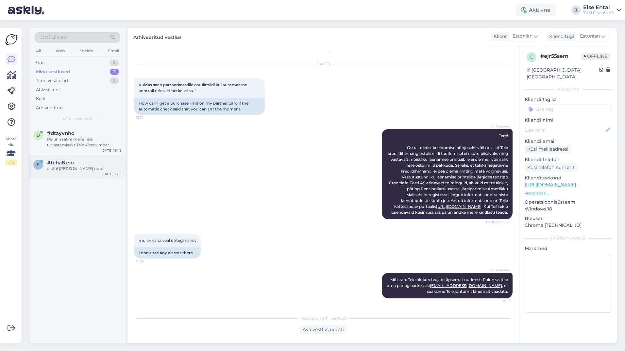
click at [80, 164] on div "#feha8xso" at bounding box center [84, 163] width 75 height 6
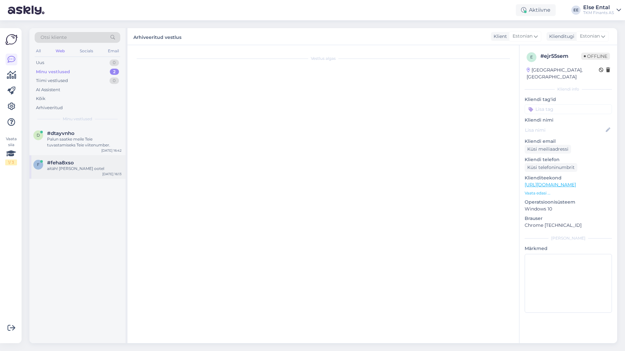
scroll to position [288, 0]
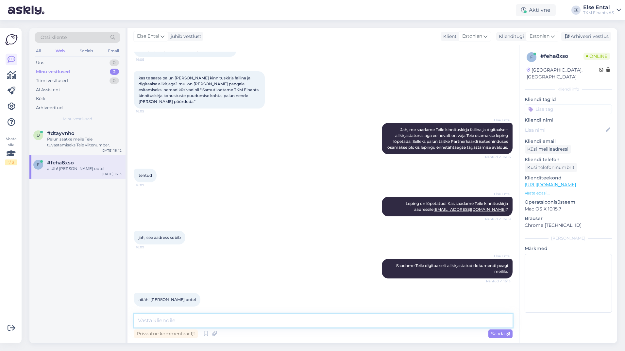
click at [324, 325] on textarea at bounding box center [323, 321] width 379 height 14
click at [587, 37] on div "Arhiveeri vestlus" at bounding box center [586, 36] width 50 height 9
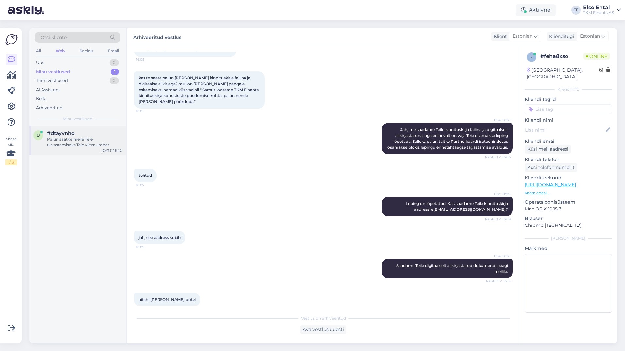
click at [61, 138] on div "Palun saatke meile Teie tuvastamiseks Teie viitenumber." at bounding box center [84, 142] width 75 height 12
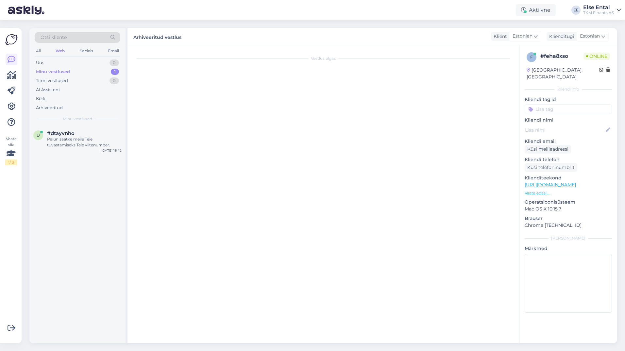
scroll to position [47, 0]
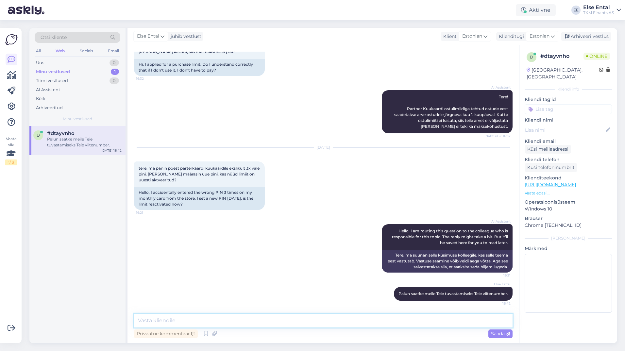
click at [216, 325] on textarea at bounding box center [323, 321] width 379 height 14
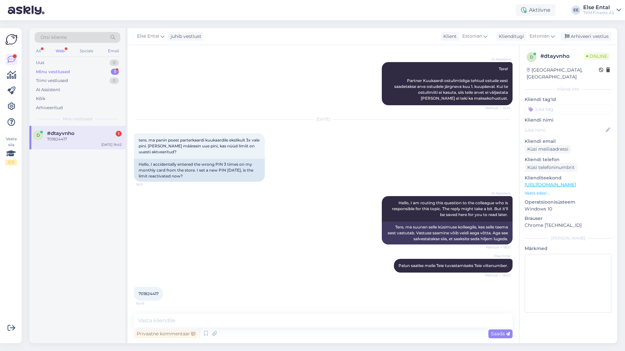
click at [68, 137] on div "701824417" at bounding box center [84, 139] width 75 height 6
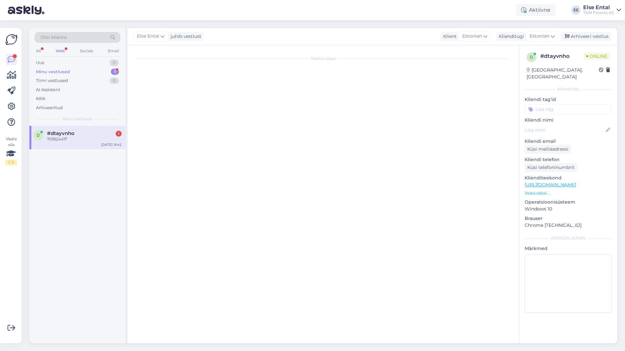
scroll to position [0, 0]
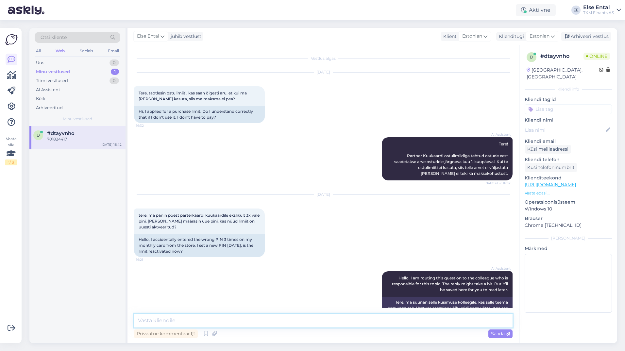
click at [184, 318] on textarea at bounding box center [323, 321] width 379 height 14
click at [76, 75] on div "Minu vestlused 1" at bounding box center [78, 71] width 86 height 9
click at [78, 62] on div "Uus 0" at bounding box center [78, 62] width 86 height 9
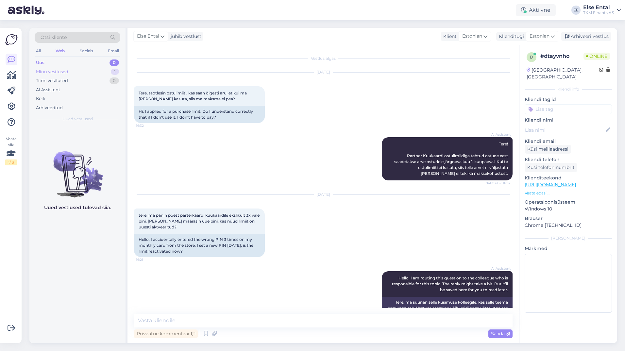
click at [78, 69] on div "Minu vestlused 1" at bounding box center [78, 71] width 86 height 9
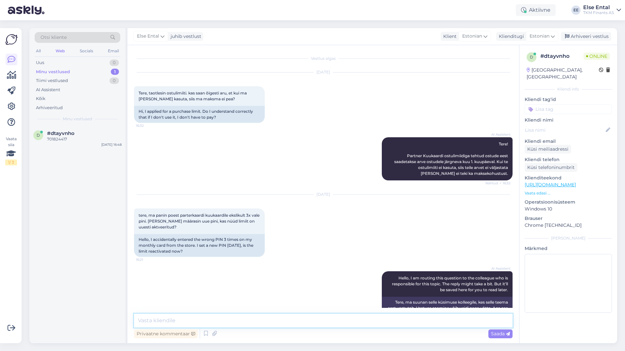
click at [241, 317] on textarea at bounding box center [323, 321] width 379 height 14
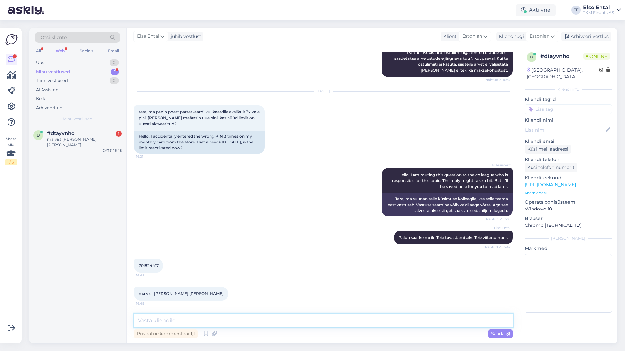
click at [221, 322] on textarea at bounding box center [323, 321] width 379 height 14
click at [152, 265] on span "701824417" at bounding box center [149, 265] width 20 height 5
click at [151, 265] on span "701824417" at bounding box center [149, 265] width 20 height 5
copy div "701824417 16:48"
drag, startPoint x: 171, startPoint y: 317, endPoint x: 181, endPoint y: 320, distance: 9.9
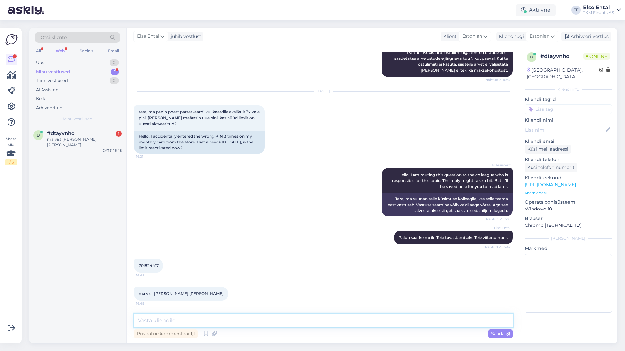
click at [172, 317] on textarea at bounding box center [323, 321] width 379 height 14
click at [296, 320] on textarea "Meie süsteemist nähtub, et Teie ostulimiit on aktiivne ja" at bounding box center [323, 321] width 379 height 14
type textarea "Meie süsteemist nähtub, et Teie ostulimiit on aktiivne [PERSON_NAME] jääk on 20…"
click at [372, 318] on textarea "Meie süsteemist nähtub, et Teie ostulimiit on aktiivne [PERSON_NAME] jääk on 20…" at bounding box center [323, 321] width 379 height 14
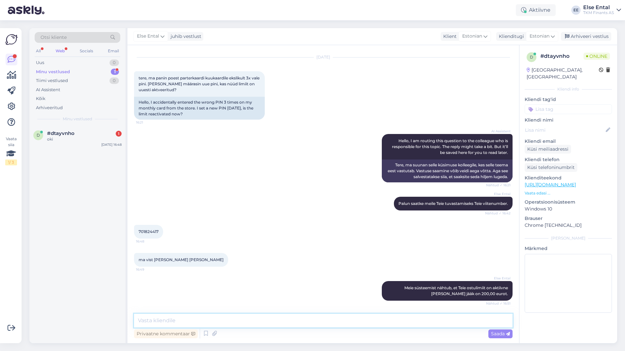
scroll to position [165, 0]
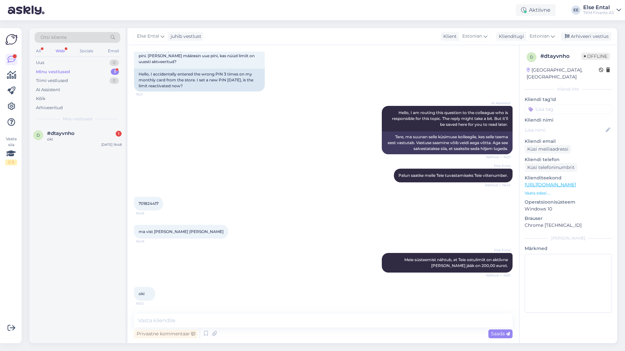
click at [61, 69] on div "Minu vestlused" at bounding box center [53, 72] width 34 height 7
click at [59, 141] on div "oki" at bounding box center [84, 139] width 75 height 6
click at [58, 106] on div "Arhiveeritud" at bounding box center [49, 108] width 27 height 7
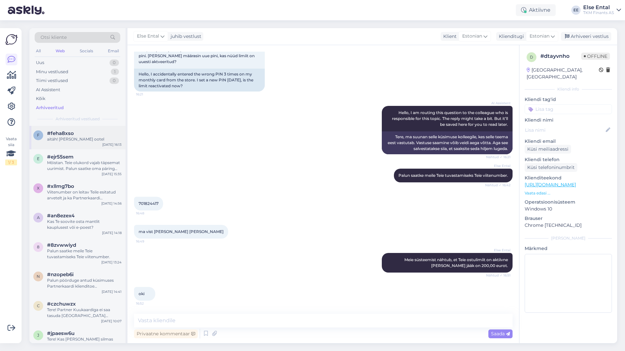
click at [68, 133] on span "#feha8xso" at bounding box center [60, 133] width 27 height 6
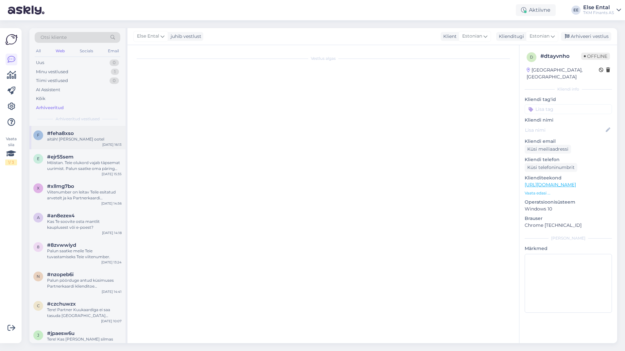
scroll to position [291, 0]
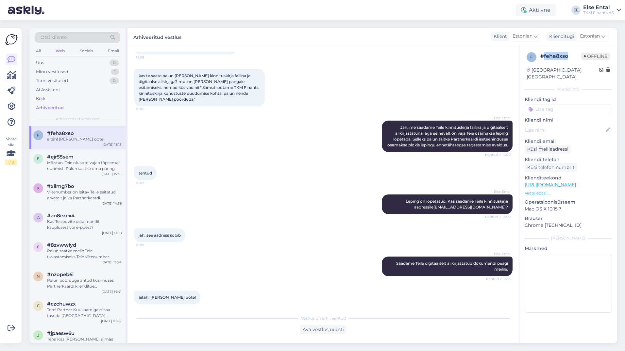
drag, startPoint x: 569, startPoint y: 58, endPoint x: 543, endPoint y: 57, distance: 26.2
click at [543, 57] on div "# feha8xso" at bounding box center [561, 56] width 41 height 8
drag, startPoint x: 543, startPoint y: 57, endPoint x: 50, endPoint y: 298, distance: 548.0
drag, startPoint x: 50, startPoint y: 298, endPoint x: 541, endPoint y: 58, distance: 546.1
click at [541, 58] on div "# feha8xso" at bounding box center [561, 56] width 41 height 8
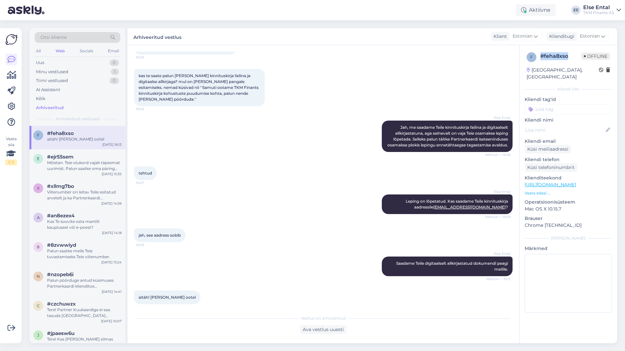
copy div "# feha8xso"
click at [57, 72] on div "Minu vestlused" at bounding box center [52, 72] width 32 height 7
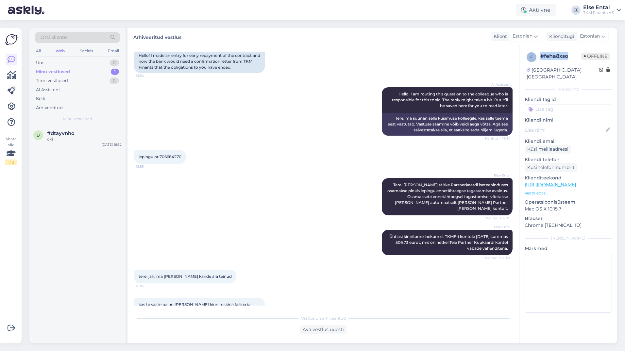
scroll to position [0, 0]
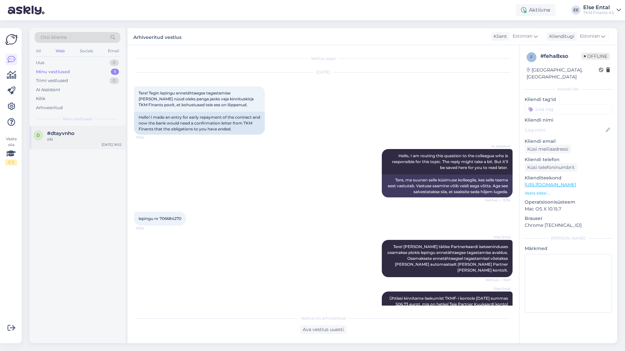
click at [59, 133] on span "#dtayvnho" at bounding box center [60, 133] width 27 height 6
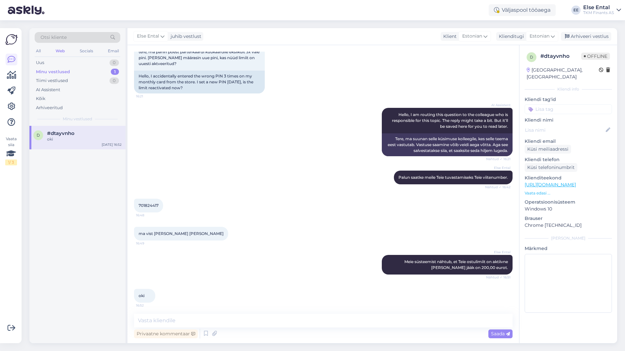
scroll to position [165, 0]
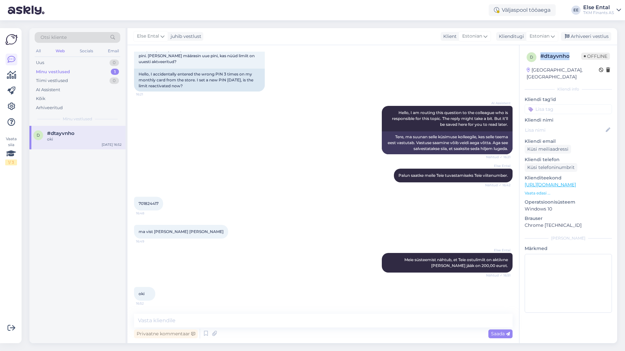
drag, startPoint x: 570, startPoint y: 57, endPoint x: 542, endPoint y: 57, distance: 28.1
click at [542, 57] on div "# dtayvnho" at bounding box center [561, 56] width 41 height 8
copy div "# dtayvnho"
click at [582, 32] on div "Arhiveeri vestlus" at bounding box center [586, 36] width 50 height 9
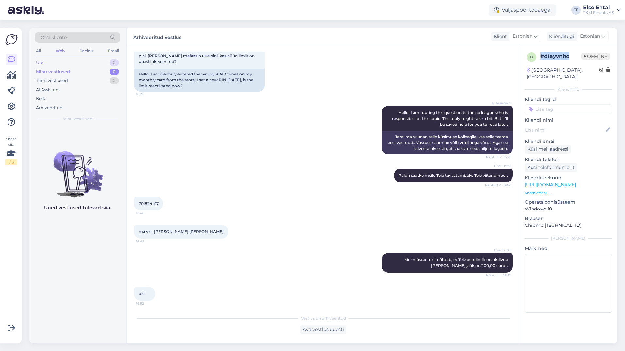
click at [88, 63] on div "Uus 0" at bounding box center [78, 62] width 86 height 9
